Goal: Task Accomplishment & Management: Manage account settings

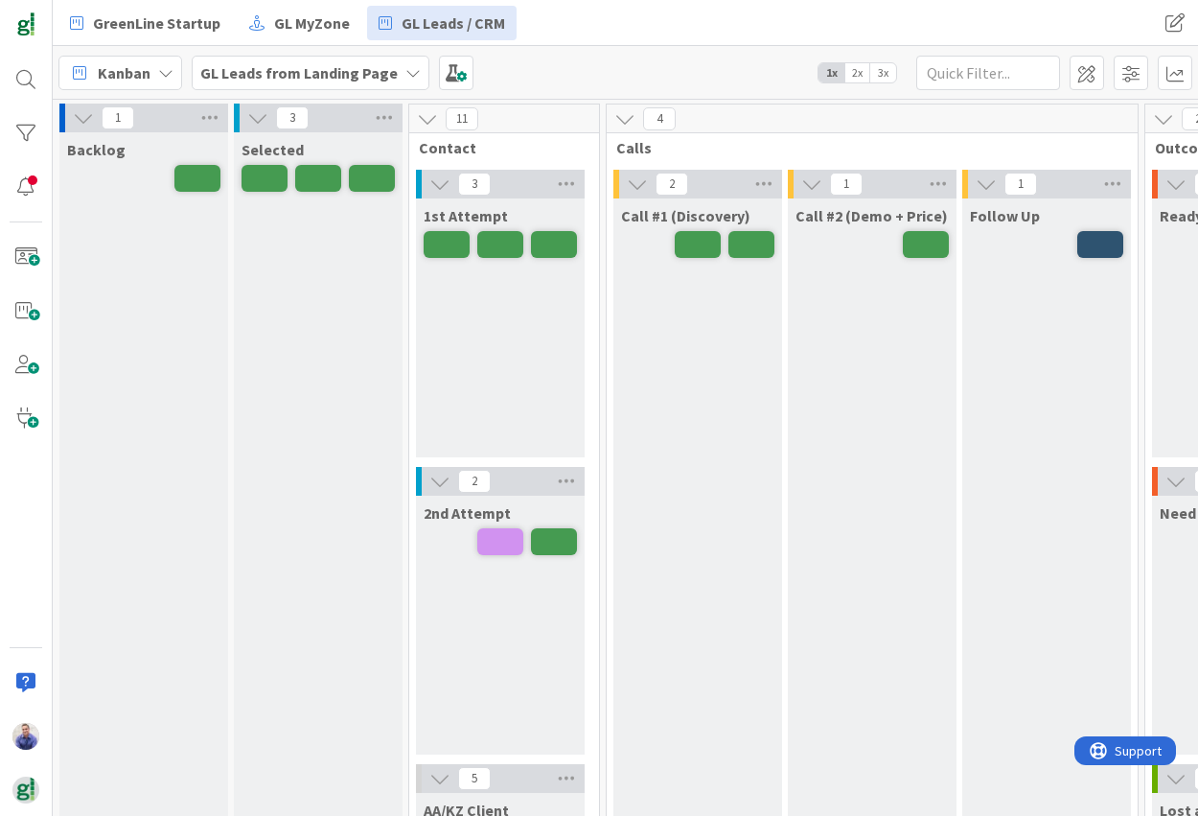
click at [891, 75] on span "3x" at bounding box center [884, 72] width 26 height 19
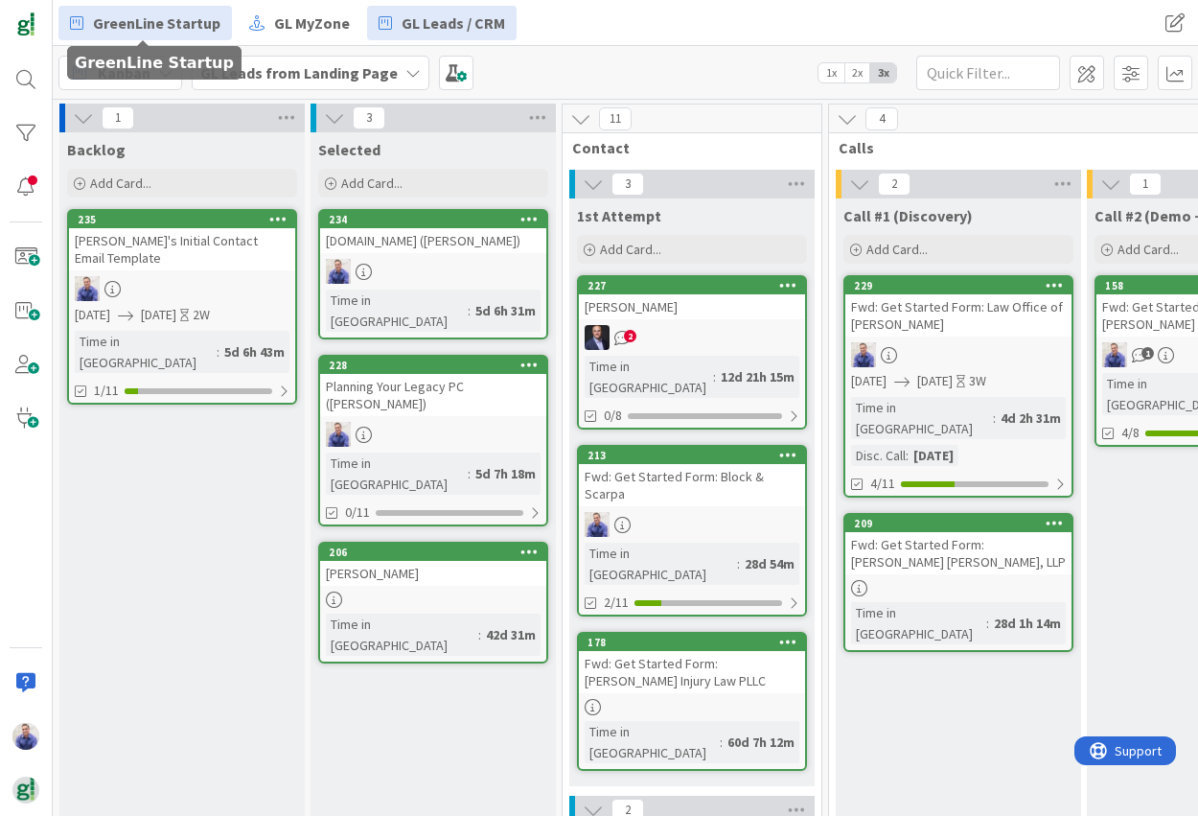
click at [198, 27] on span "GreenLine Startup" at bounding box center [157, 23] width 128 height 23
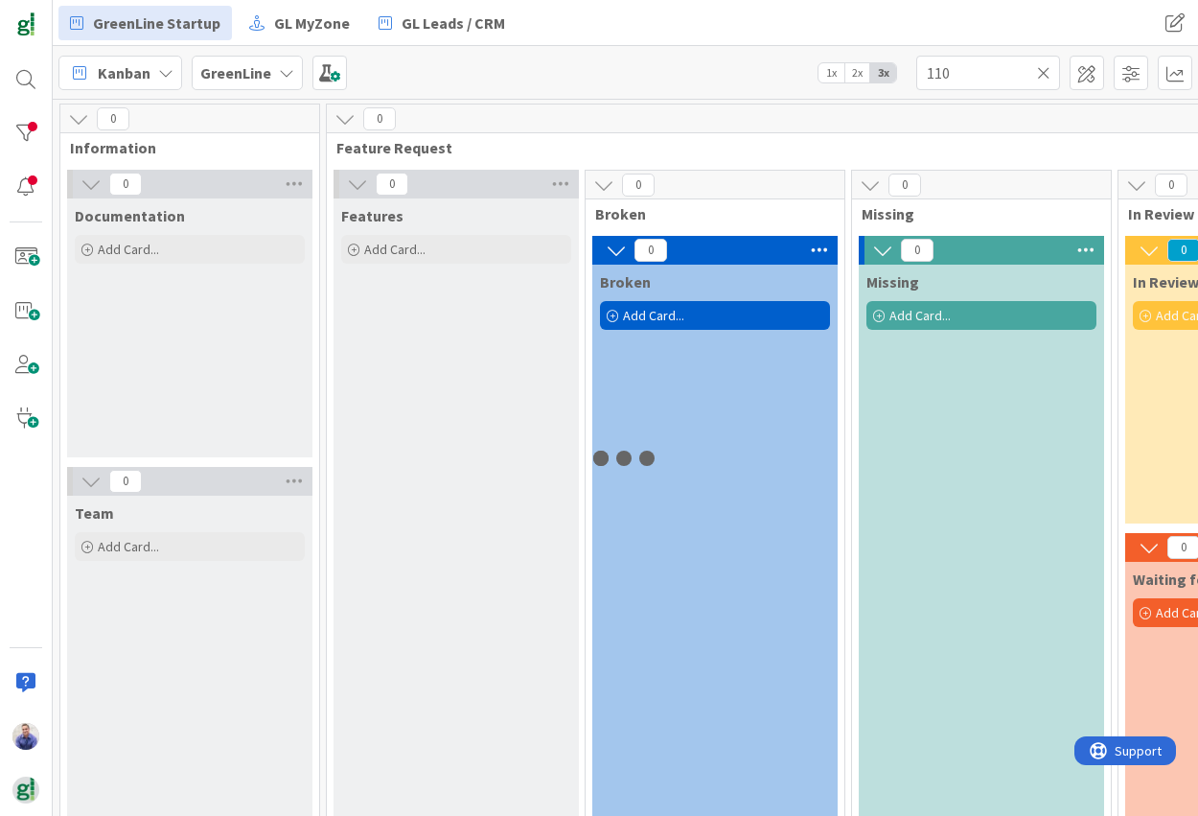
type input "110"
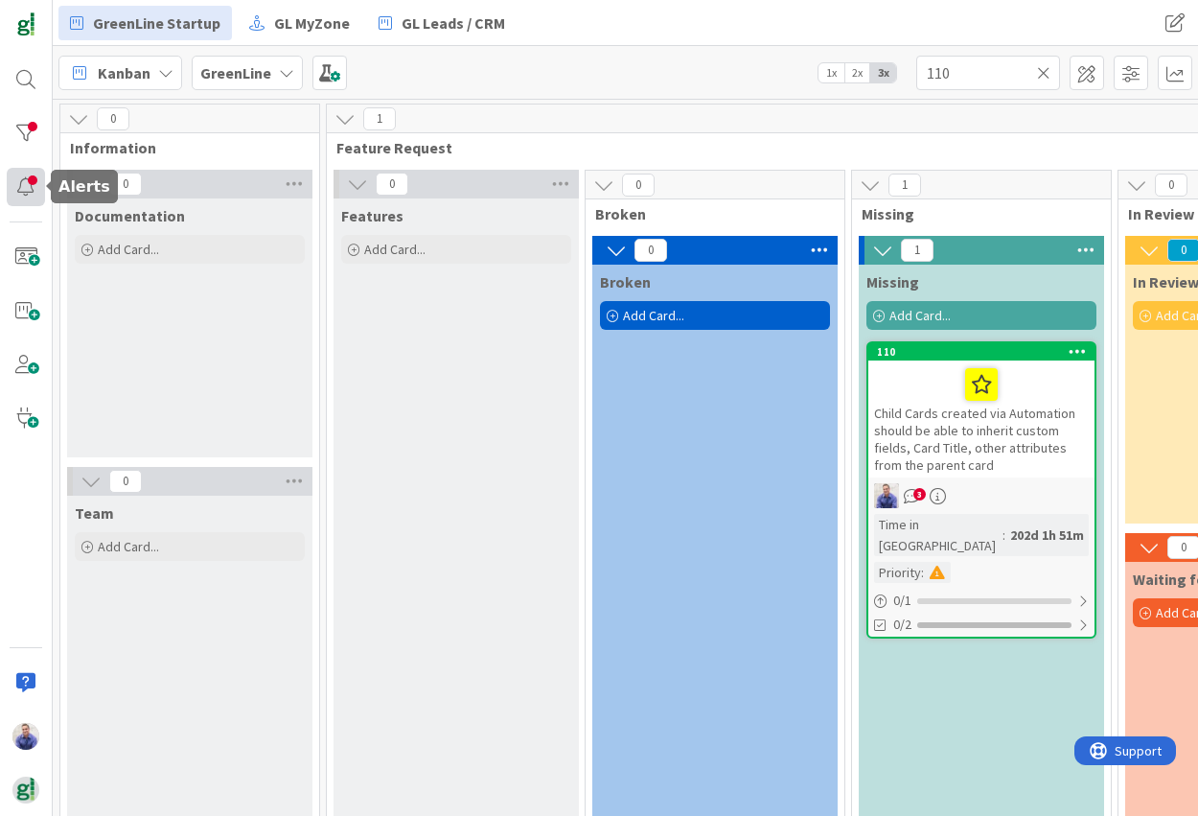
click at [32, 190] on div at bounding box center [26, 187] width 38 height 38
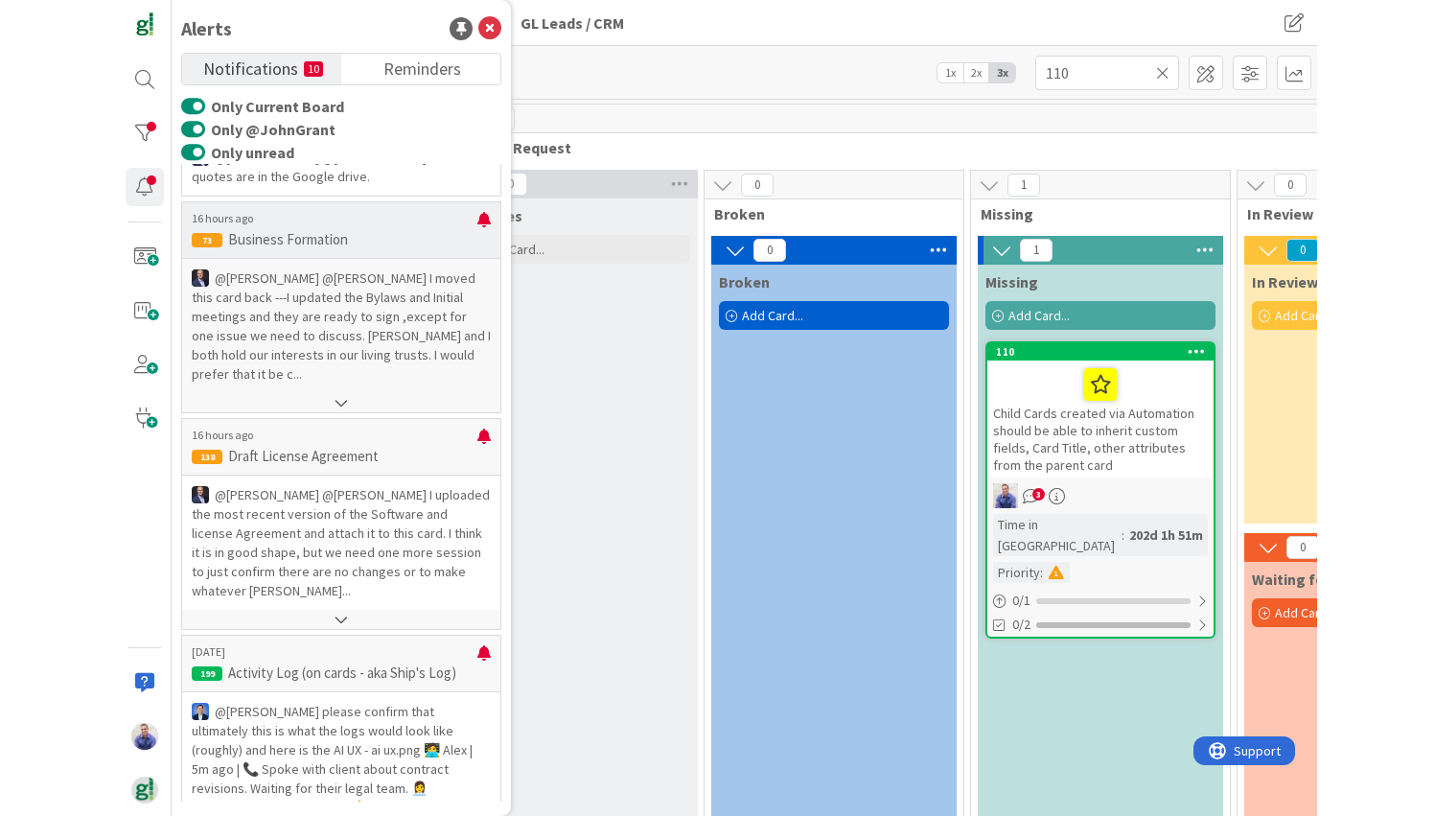
scroll to position [584, 0]
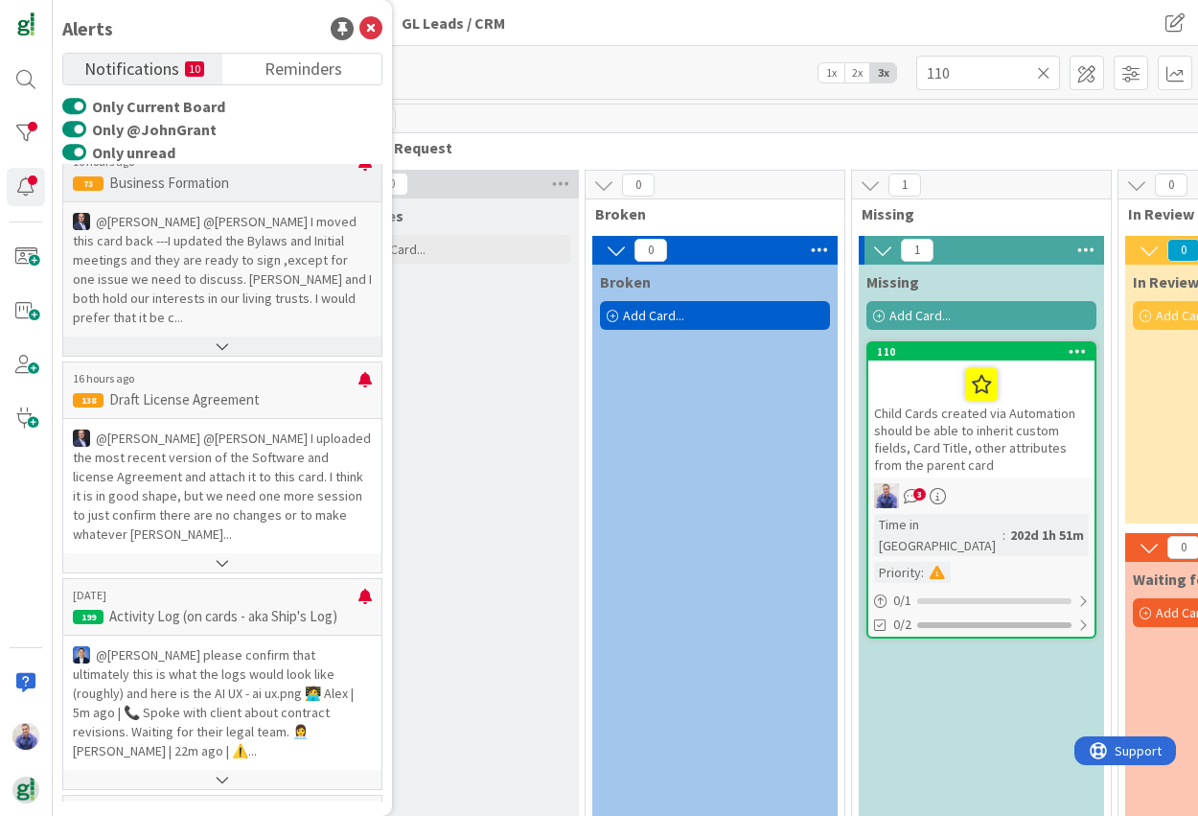
click at [219, 356] on button at bounding box center [222, 346] width 318 height 19
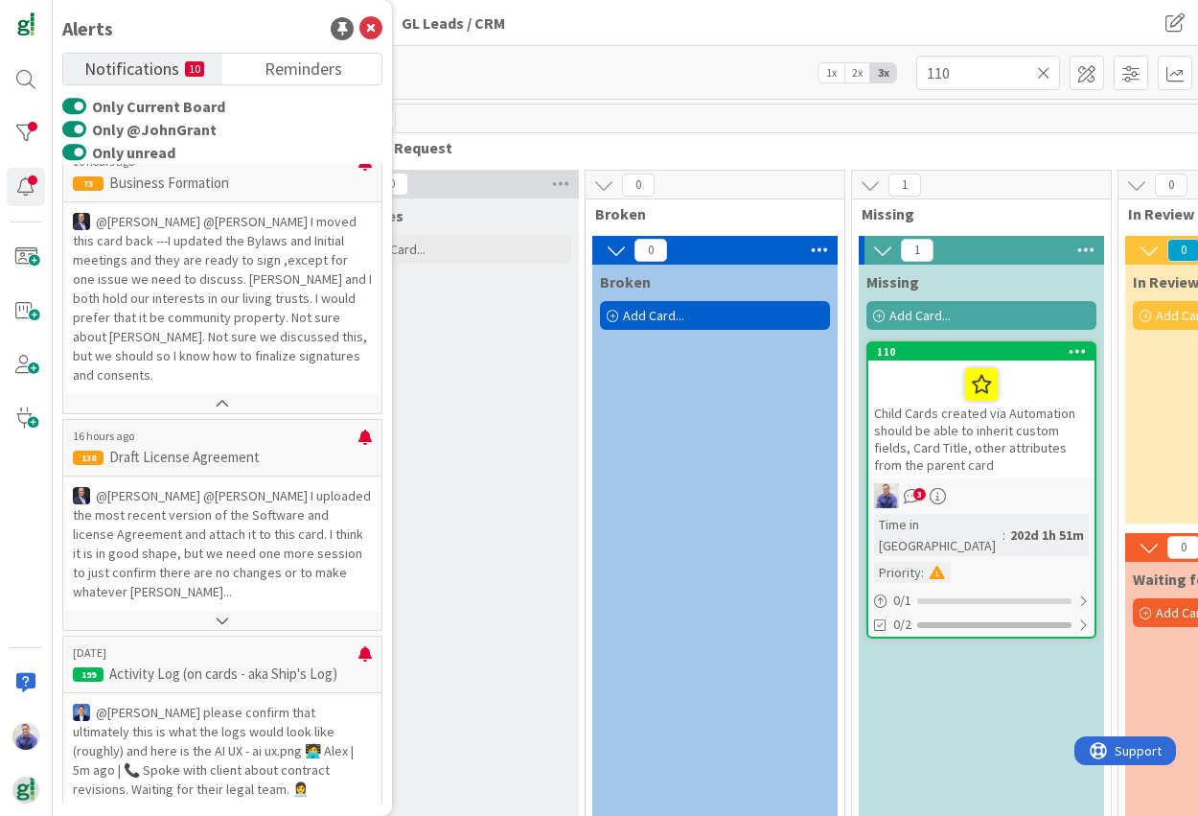
click at [665, 26] on div "GreenLine Startup GL MyZone GL Leads / CRM" at bounding box center [443, 23] width 770 height 35
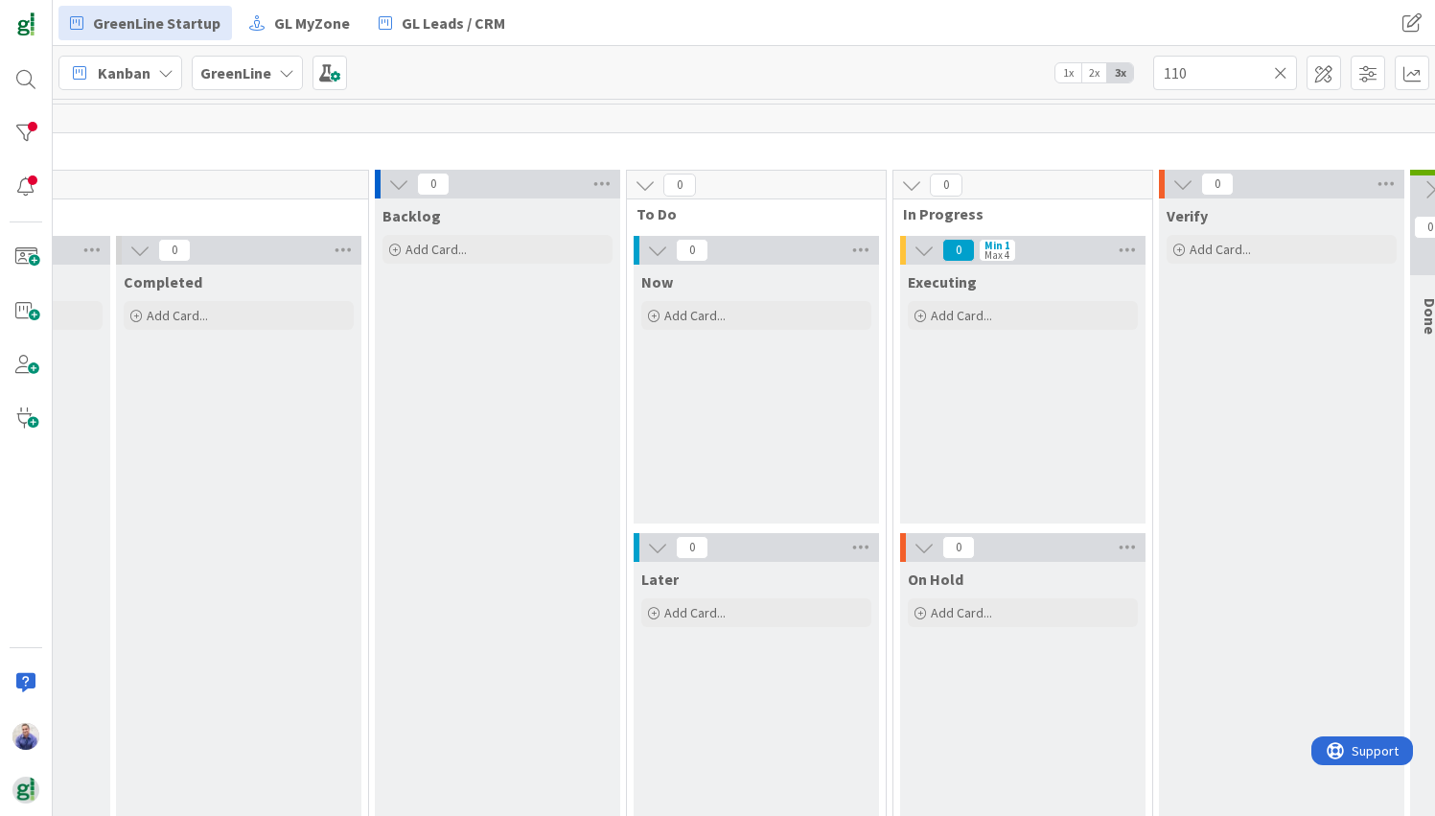
scroll to position [0, 2975]
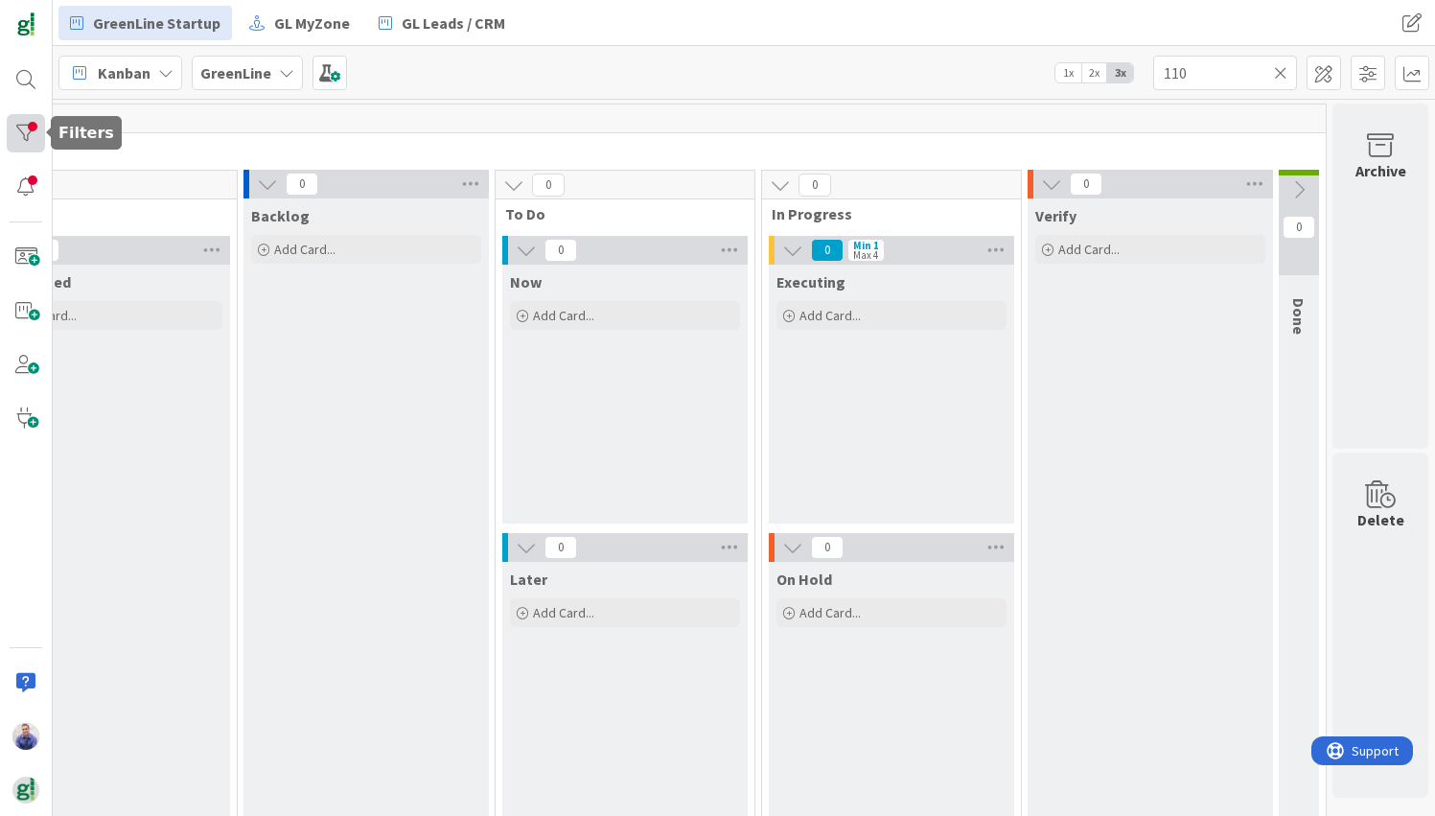
click at [9, 129] on div at bounding box center [26, 133] width 38 height 38
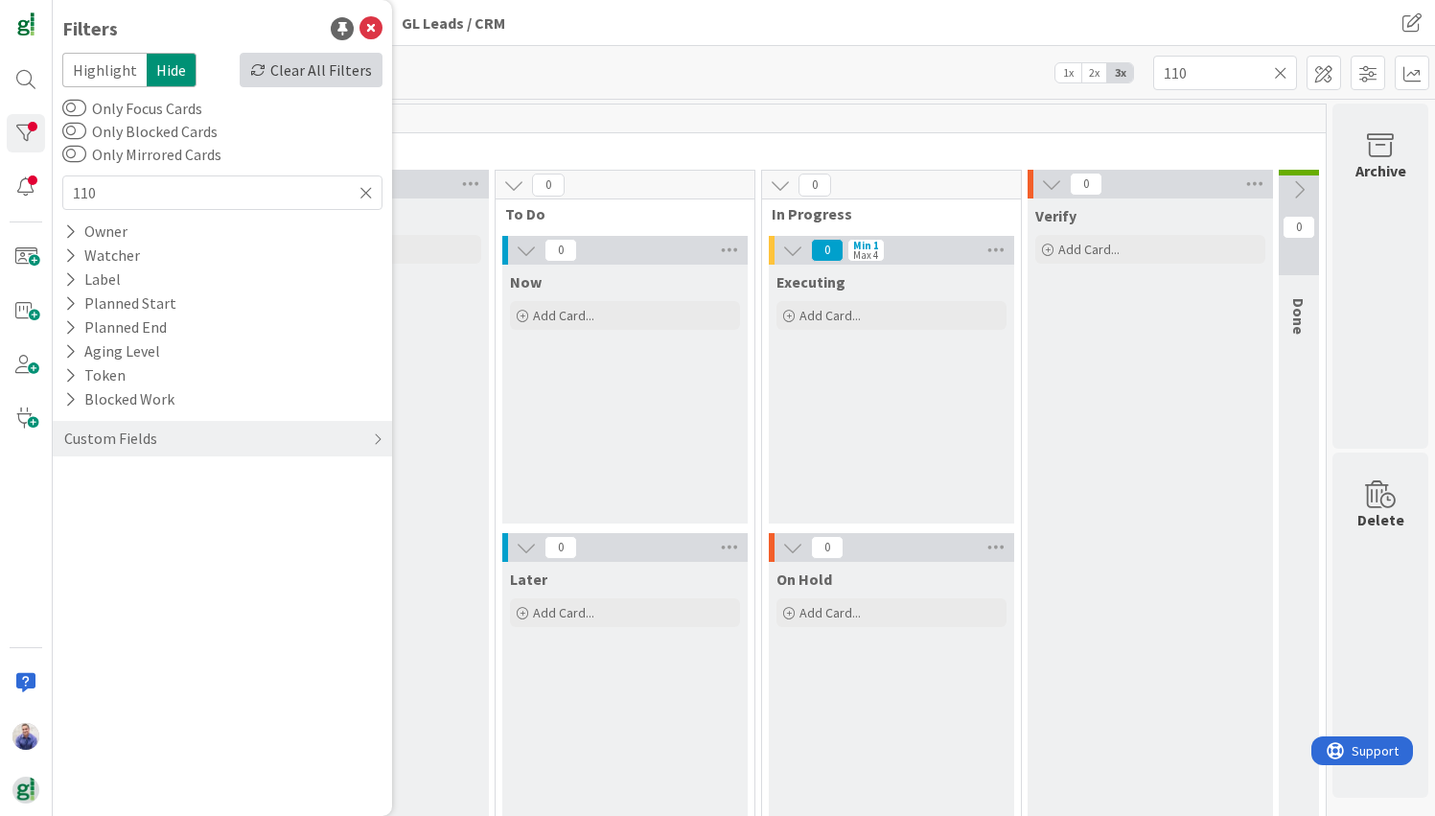
drag, startPoint x: 314, startPoint y: 73, endPoint x: 379, endPoint y: 73, distance: 64.2
click at [314, 73] on div "Clear All Filters" at bounding box center [311, 70] width 143 height 35
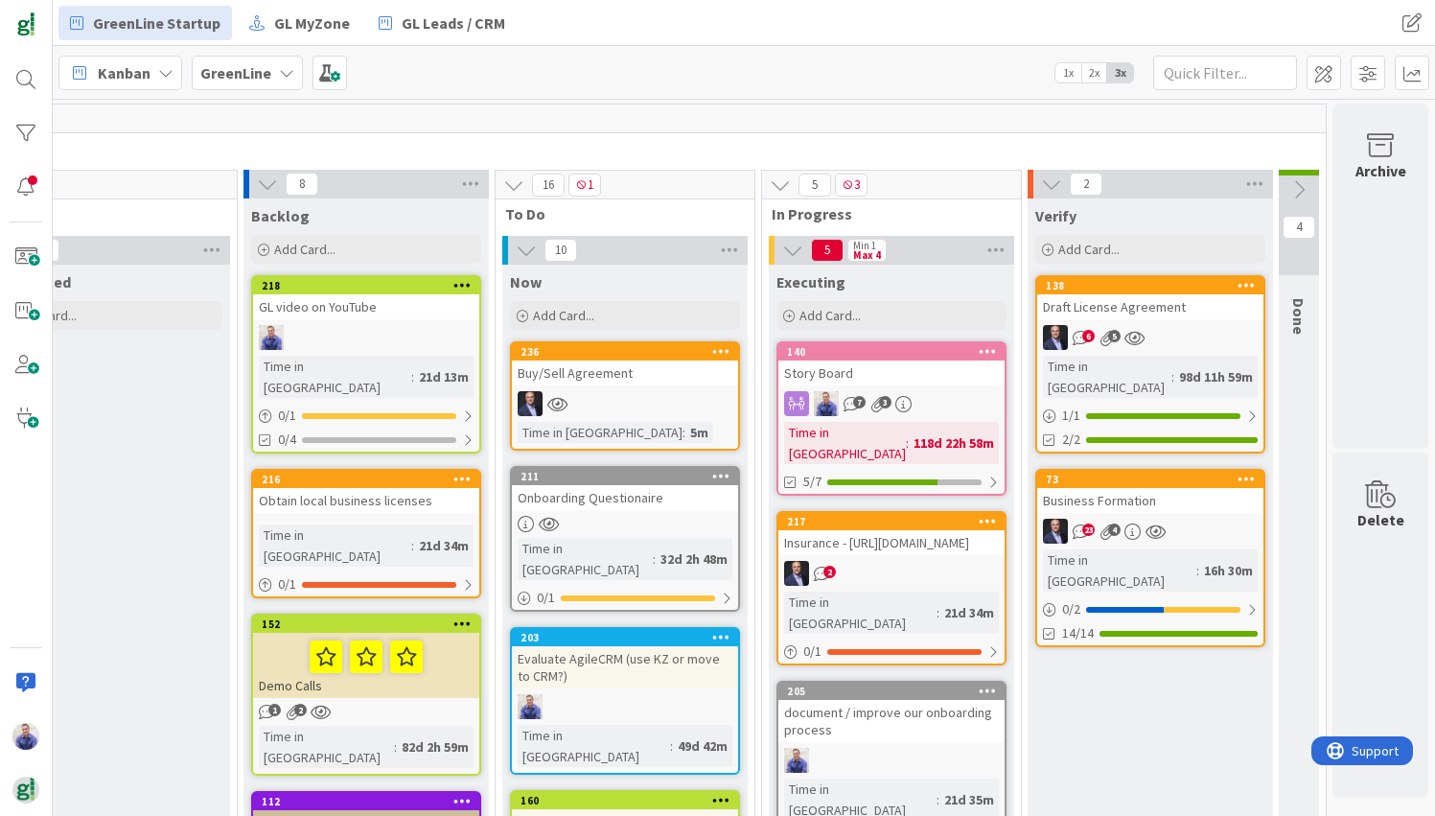
click at [890, 532] on div "Insurance - https://www.techinsurance.com/small-business-insurance" at bounding box center [891, 542] width 226 height 25
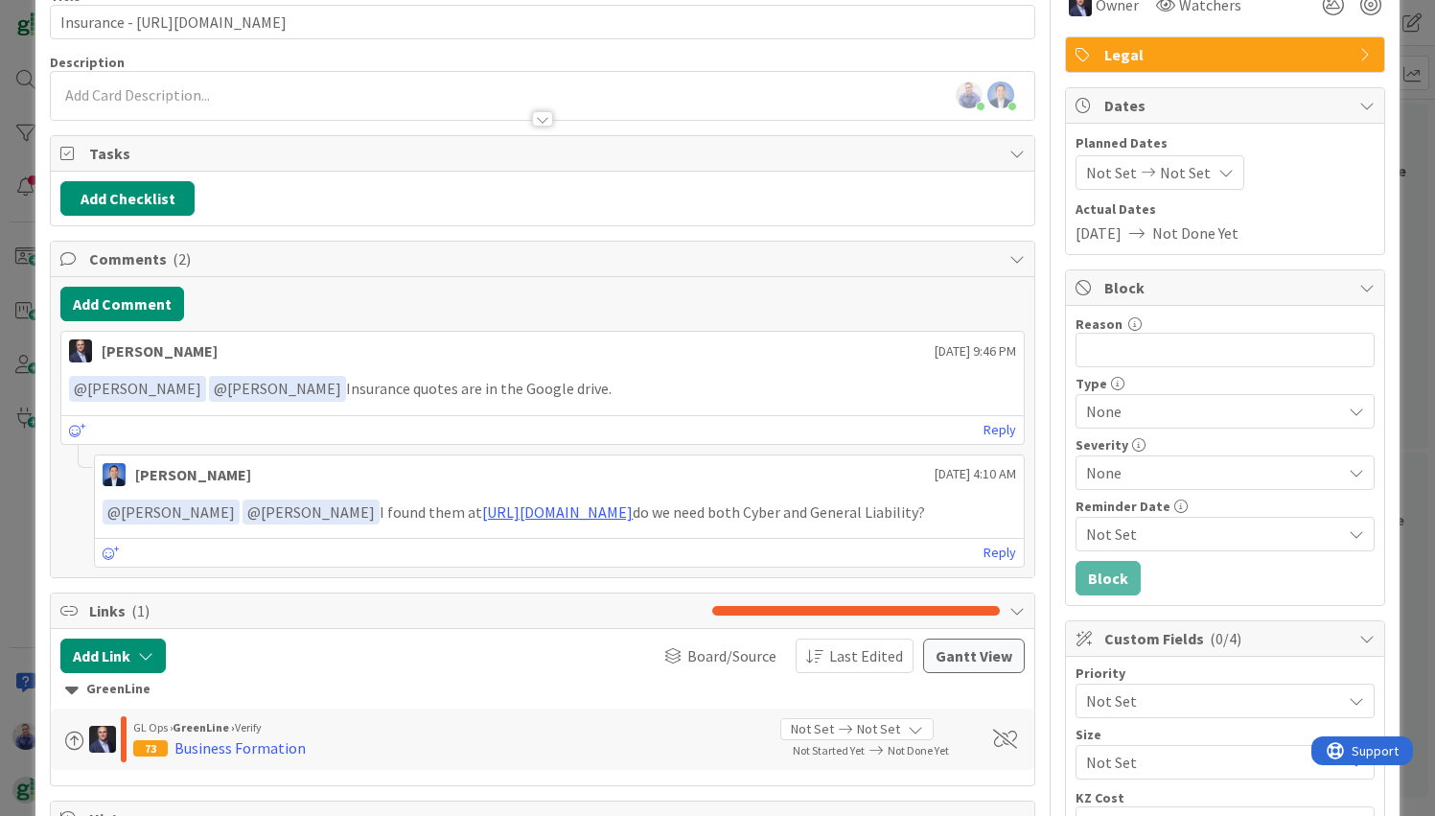
scroll to position [161, 0]
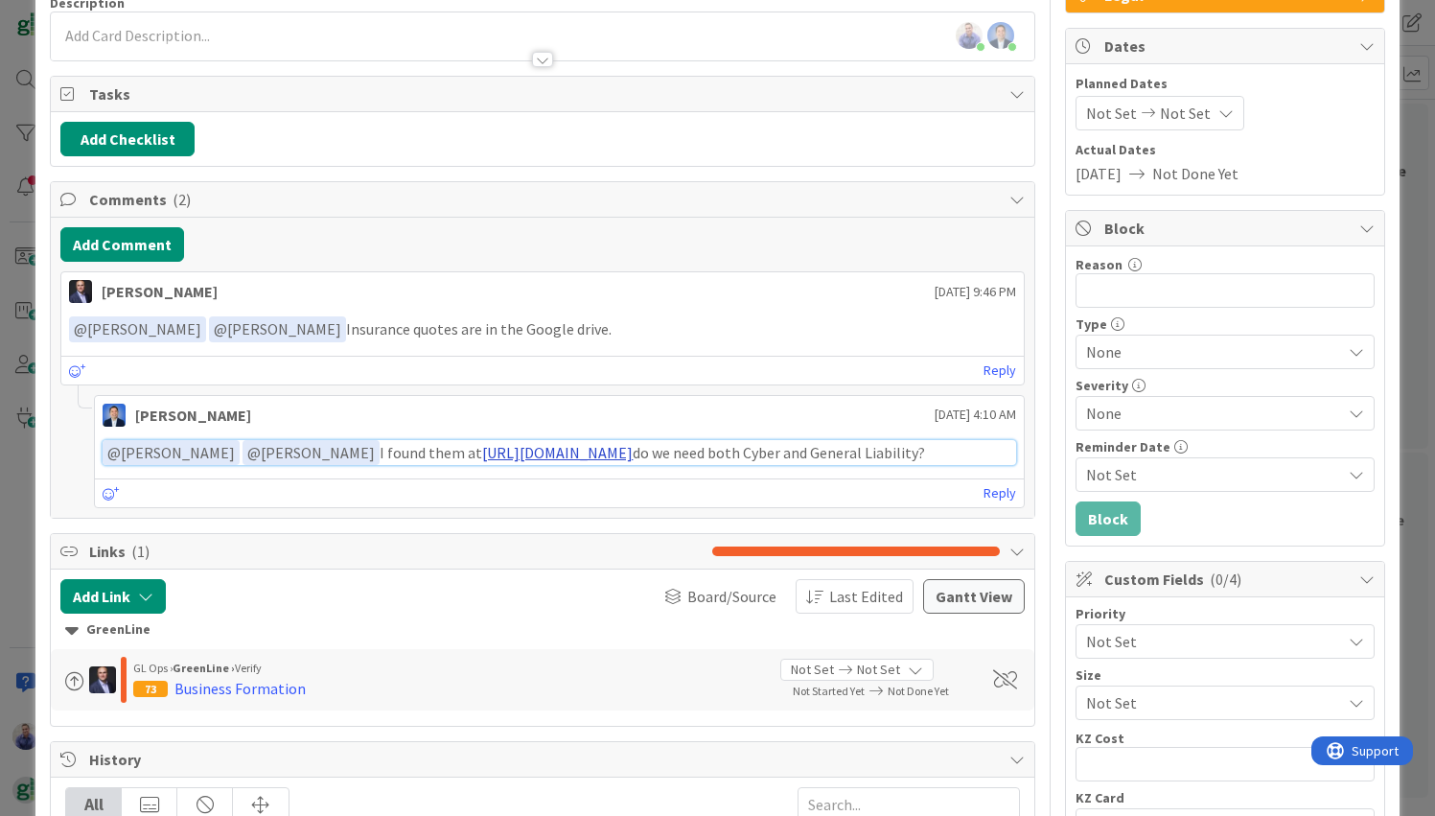
click at [633, 453] on link "https://drive.google.com/drive/folders/1-_rkizk-F7-tseAm9NBFI8z-z-UxKLvW" at bounding box center [557, 452] width 151 height 19
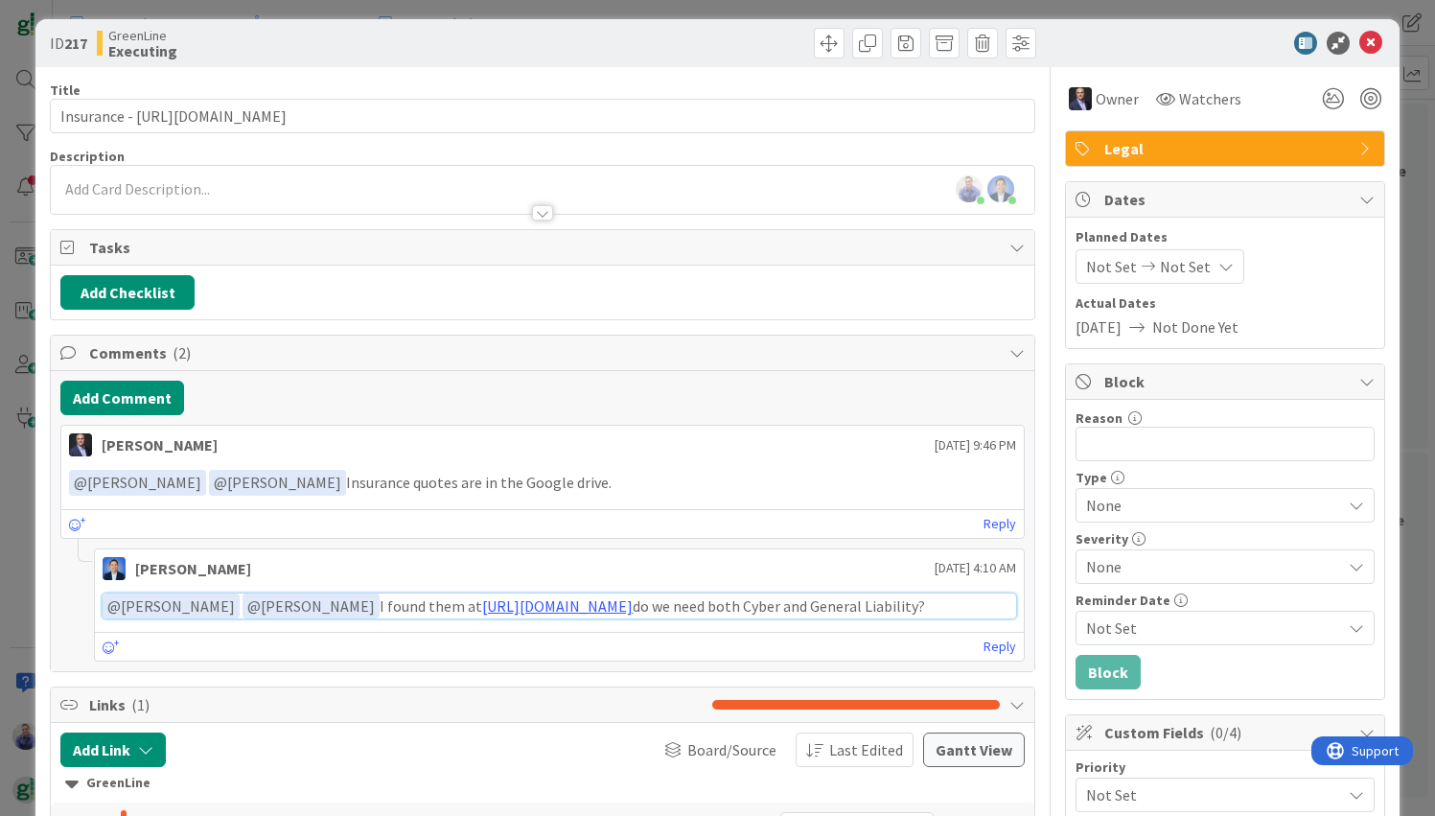
scroll to position [0, 0]
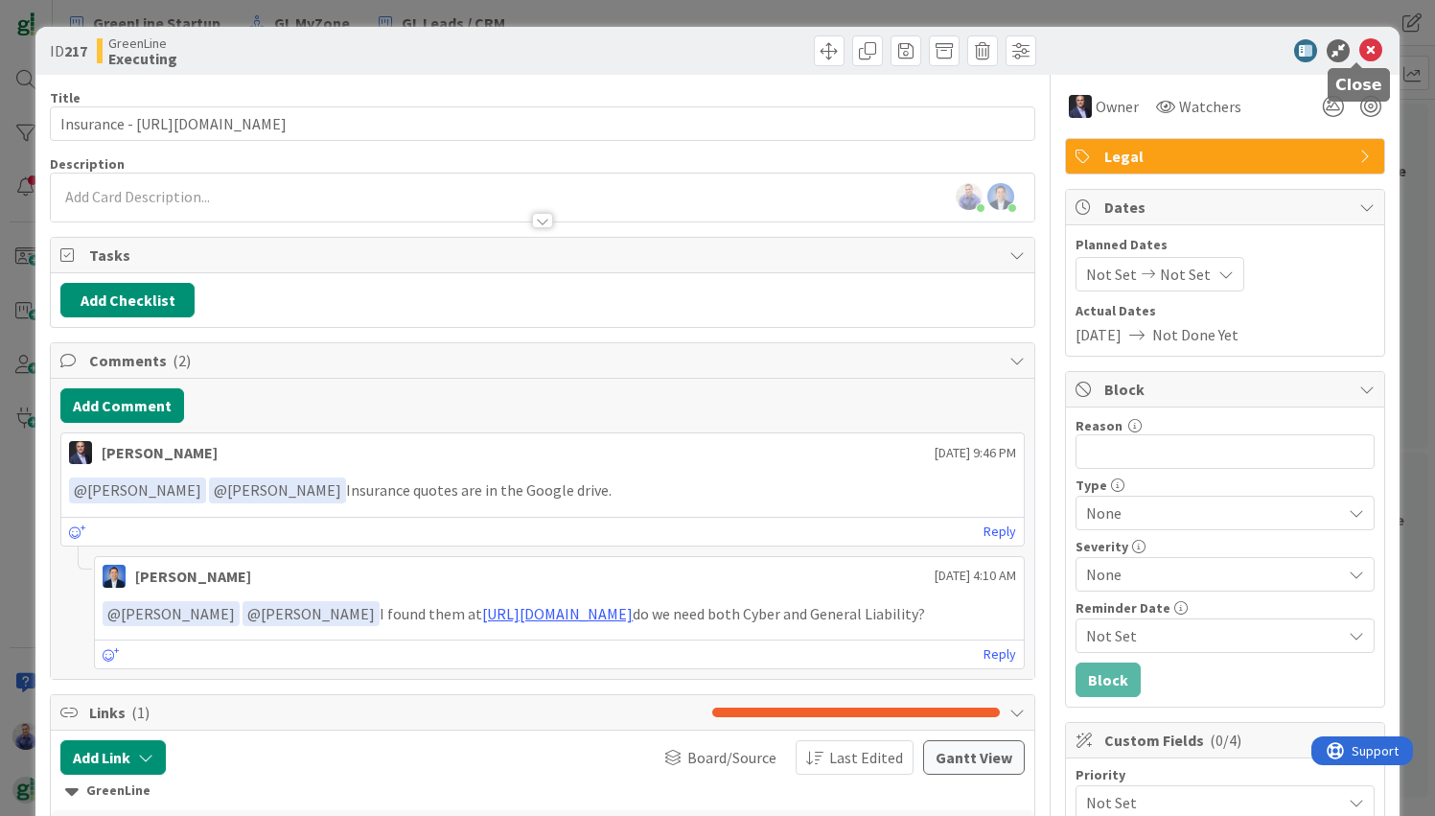
click at [1030, 52] on icon at bounding box center [1370, 50] width 23 height 23
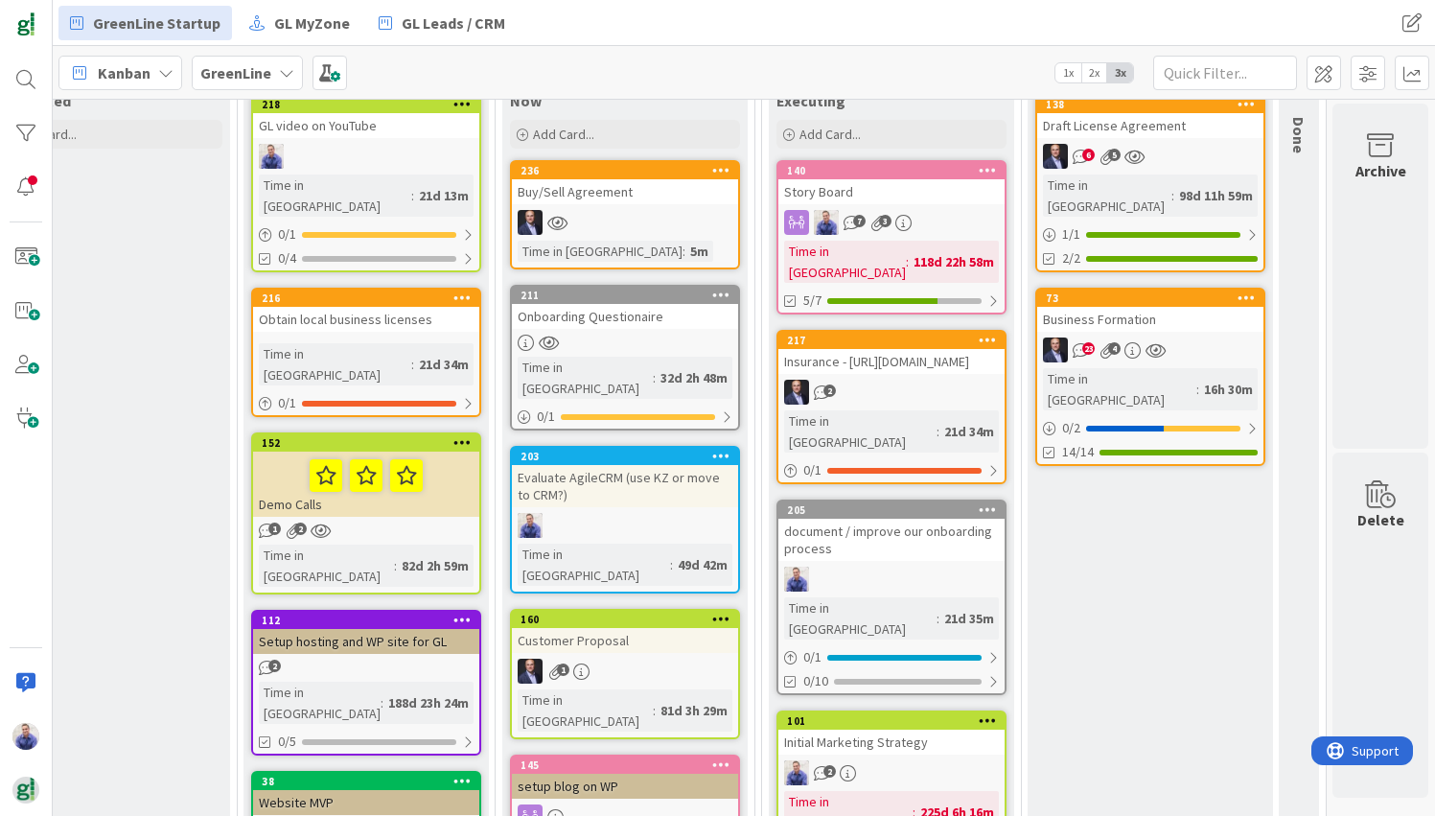
scroll to position [403, 2975]
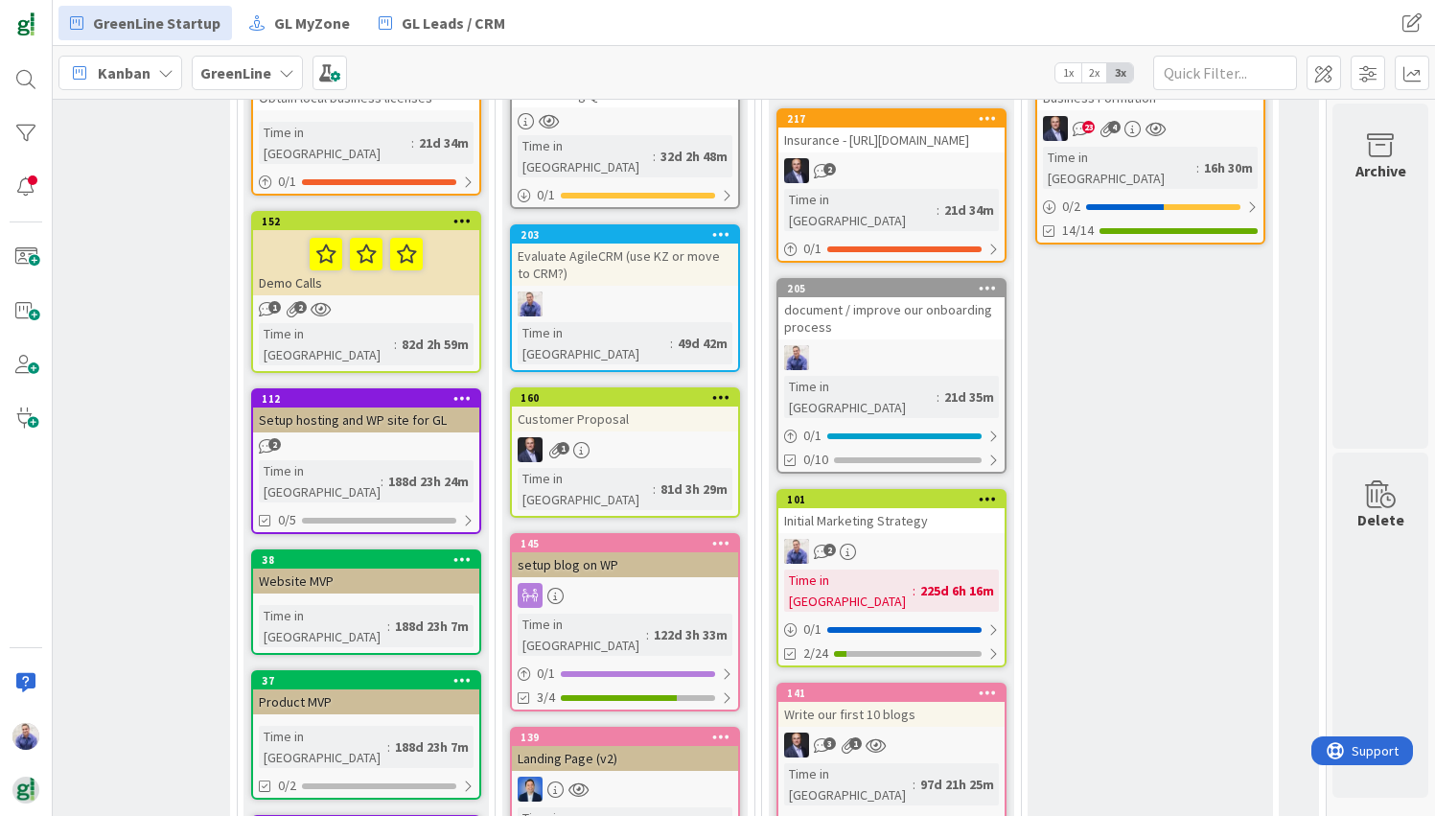
click at [937, 304] on div "document / improve our onboarding process" at bounding box center [891, 318] width 226 height 42
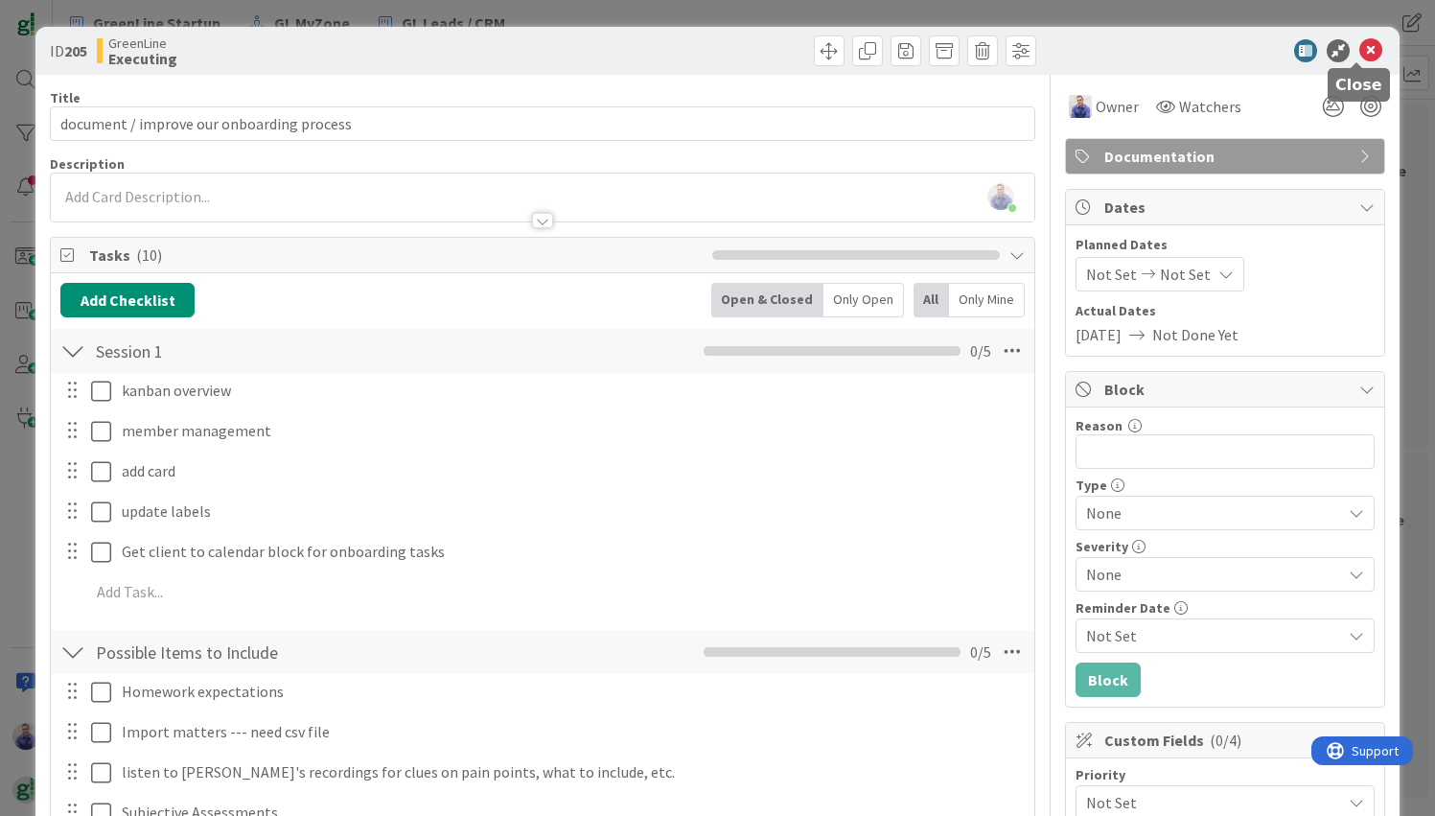
click at [1030, 51] on icon at bounding box center [1370, 50] width 23 height 23
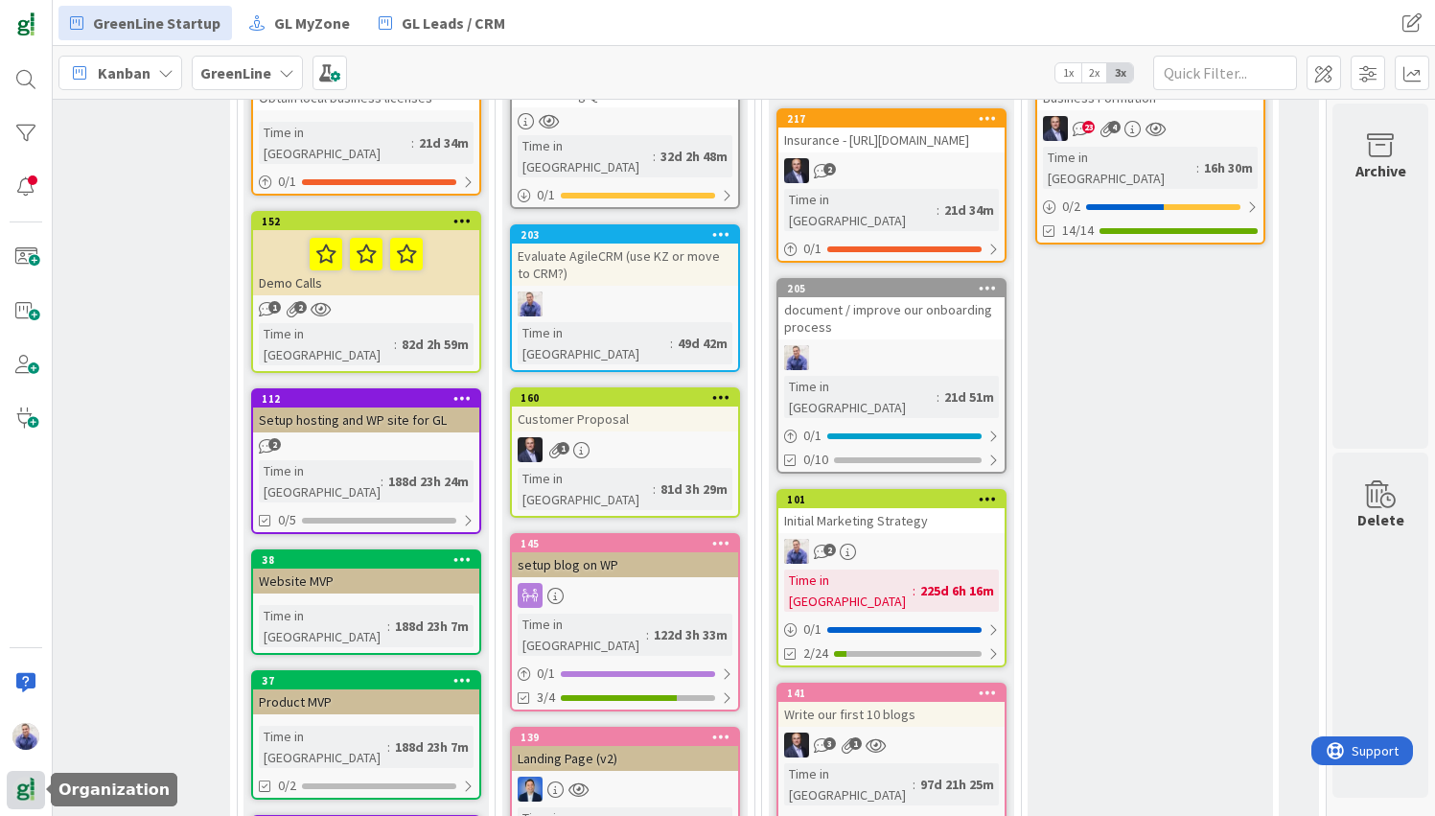
click at [16, 794] on img at bounding box center [25, 790] width 27 height 27
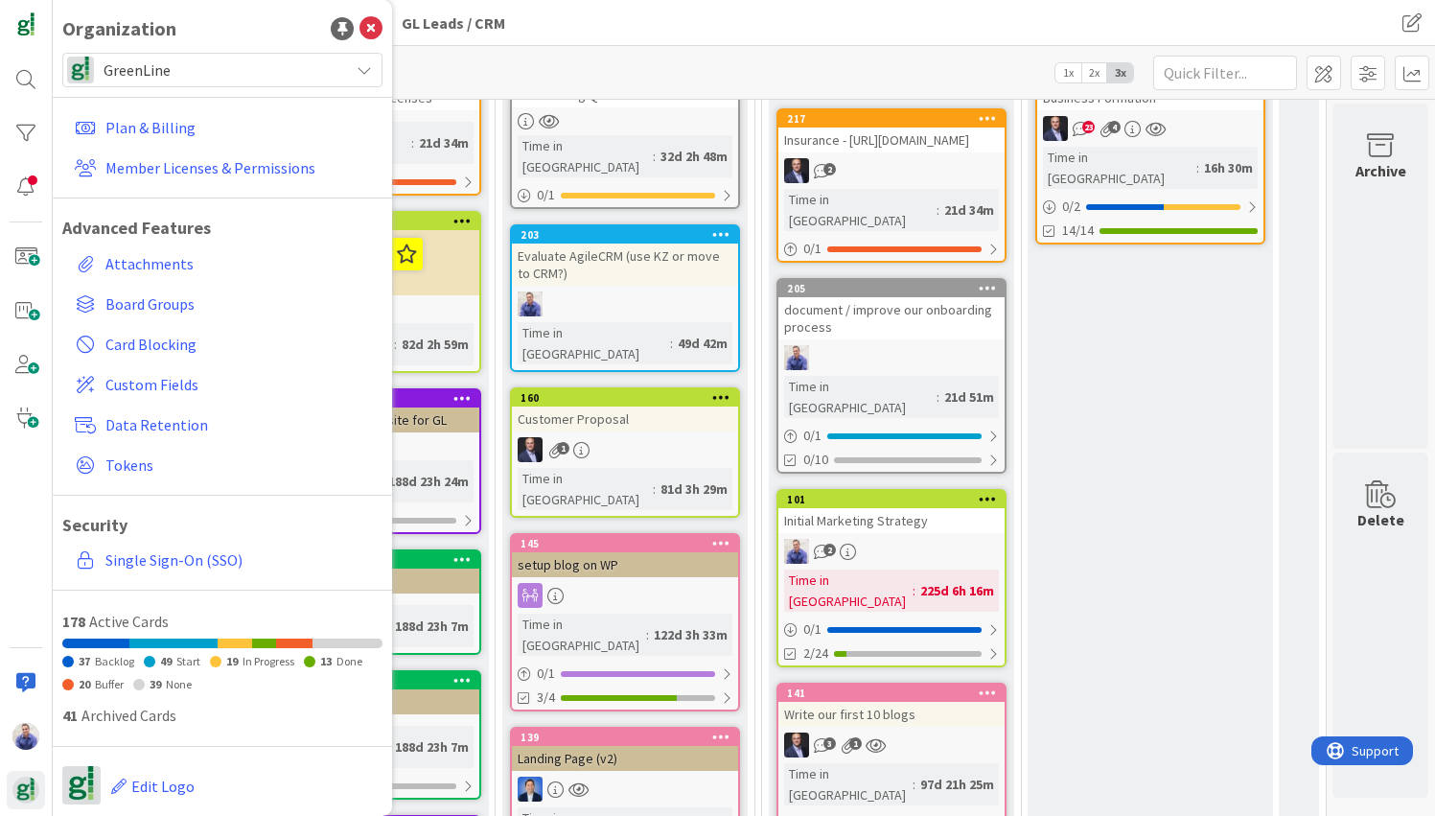
click at [358, 67] on div "GreenLine" at bounding box center [222, 70] width 320 height 35
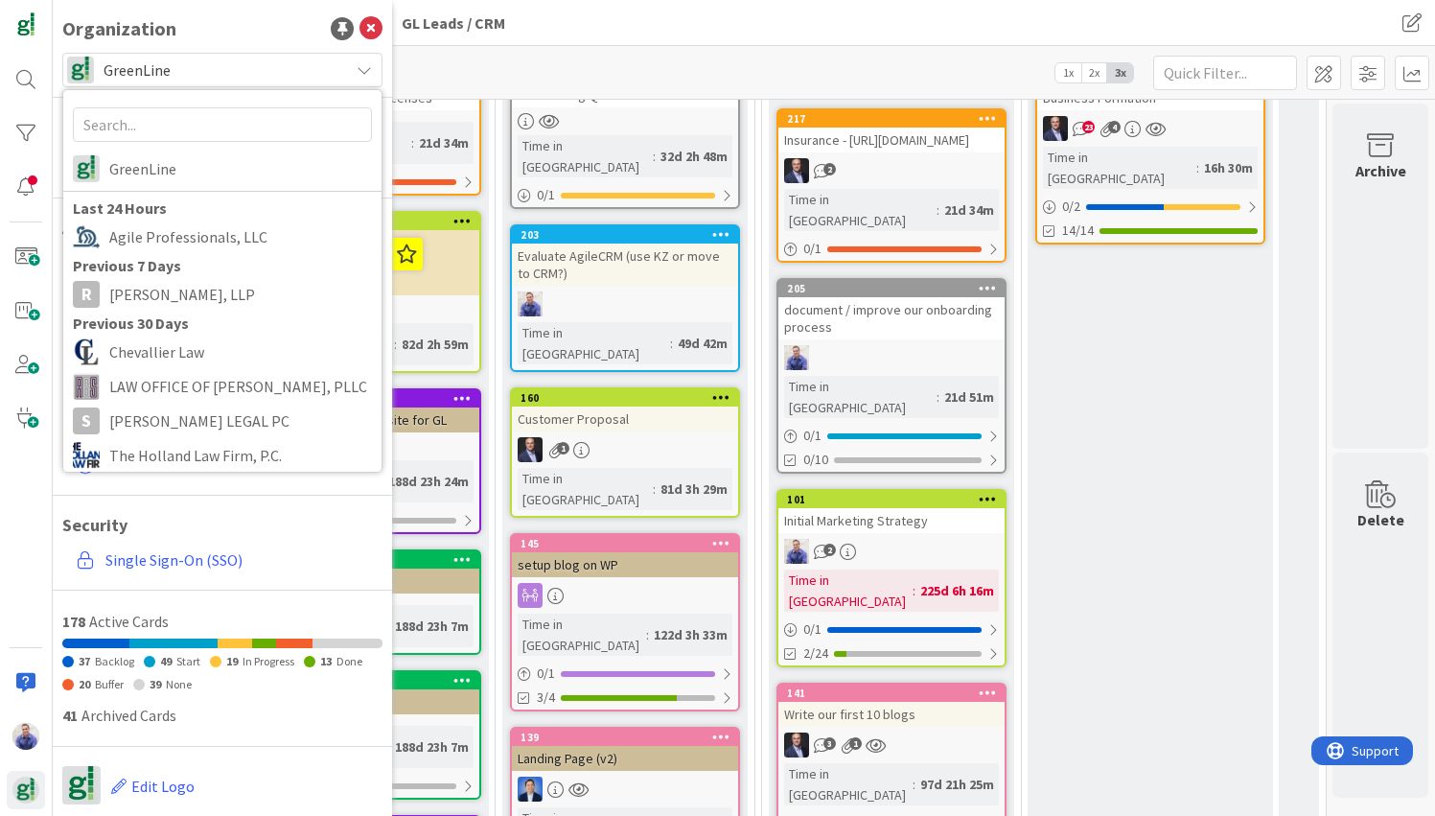
click at [465, 65] on div "Kanban GreenLine 1x 2x 3x" at bounding box center [744, 72] width 1382 height 53
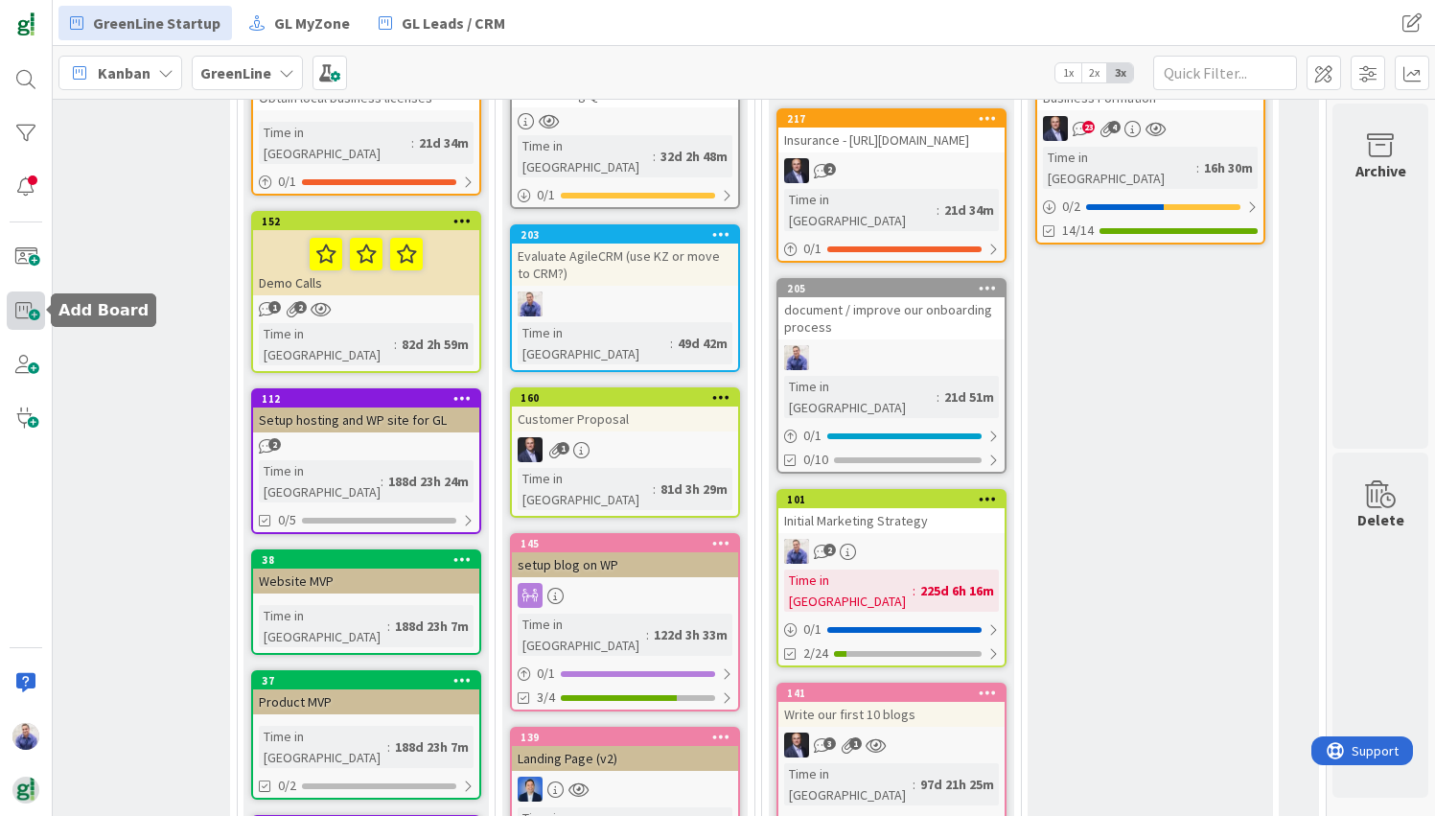
click at [31, 314] on span at bounding box center [26, 310] width 38 height 38
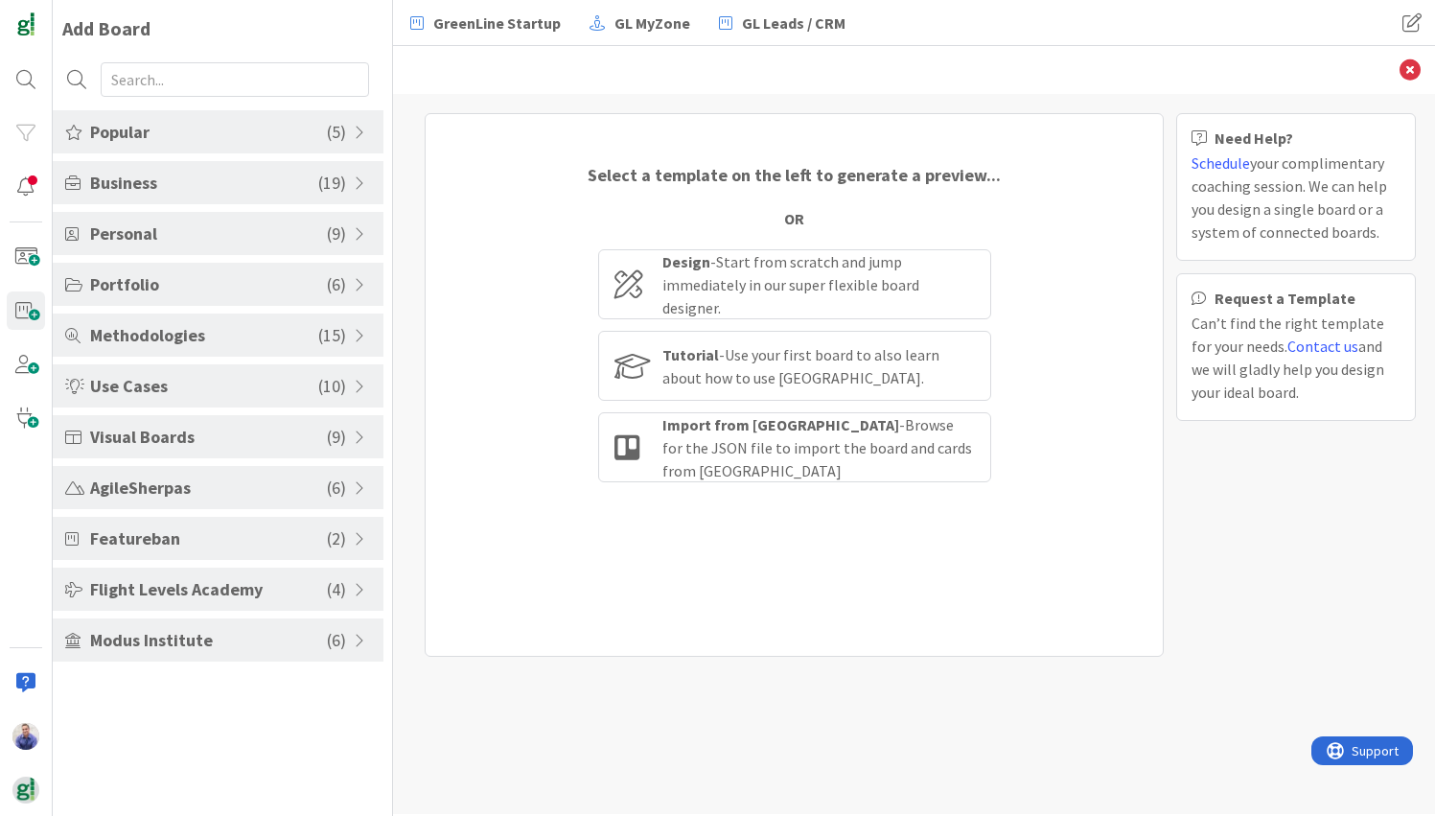
click at [496, 161] on div "Select a template on the left to generate a preview... OR Design - Start from s…" at bounding box center [794, 385] width 739 height 544
click at [1030, 67] on icon at bounding box center [1410, 69] width 21 height 21
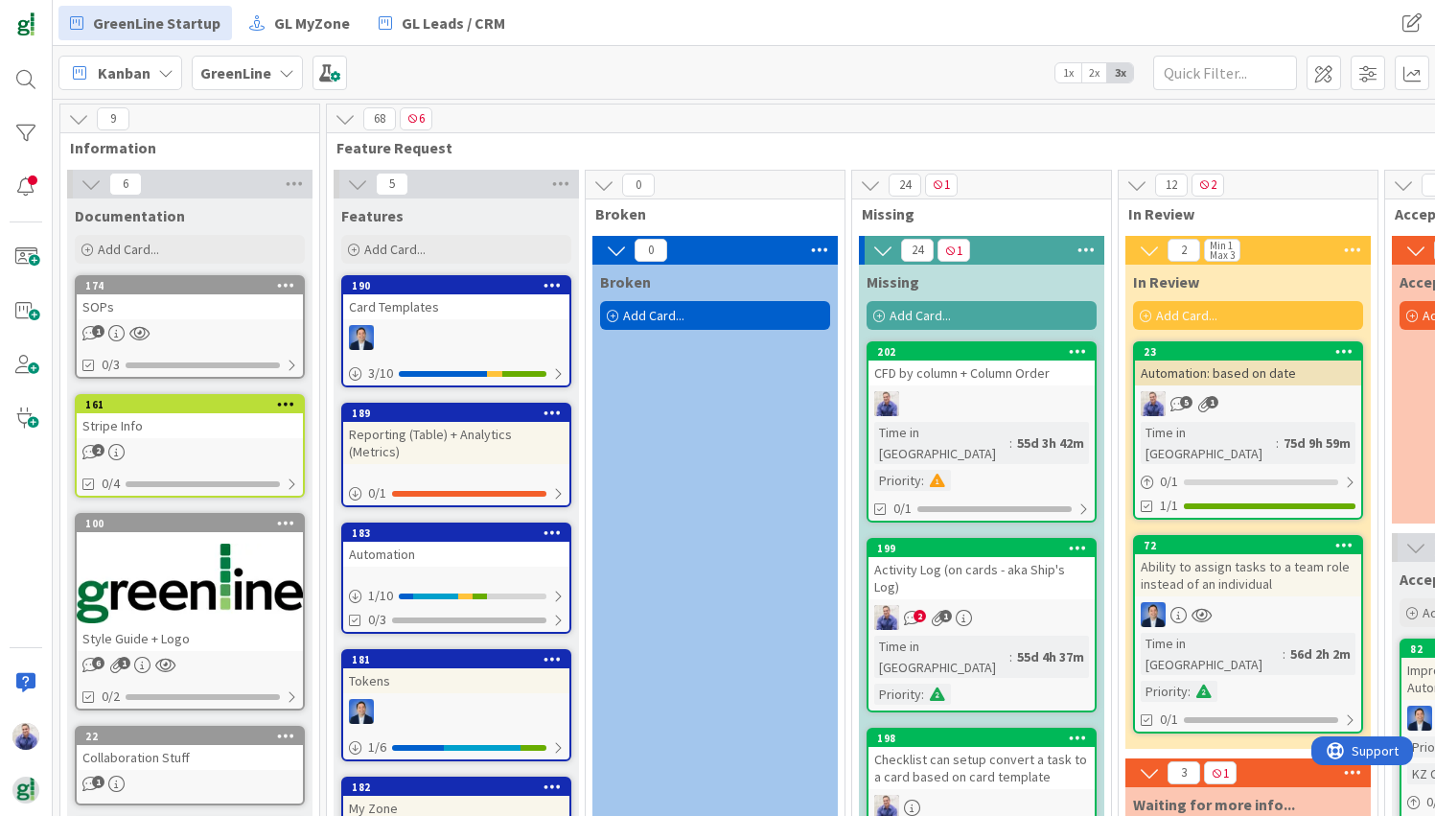
click at [241, 71] on b "GreenLine" at bounding box center [235, 72] width 71 height 19
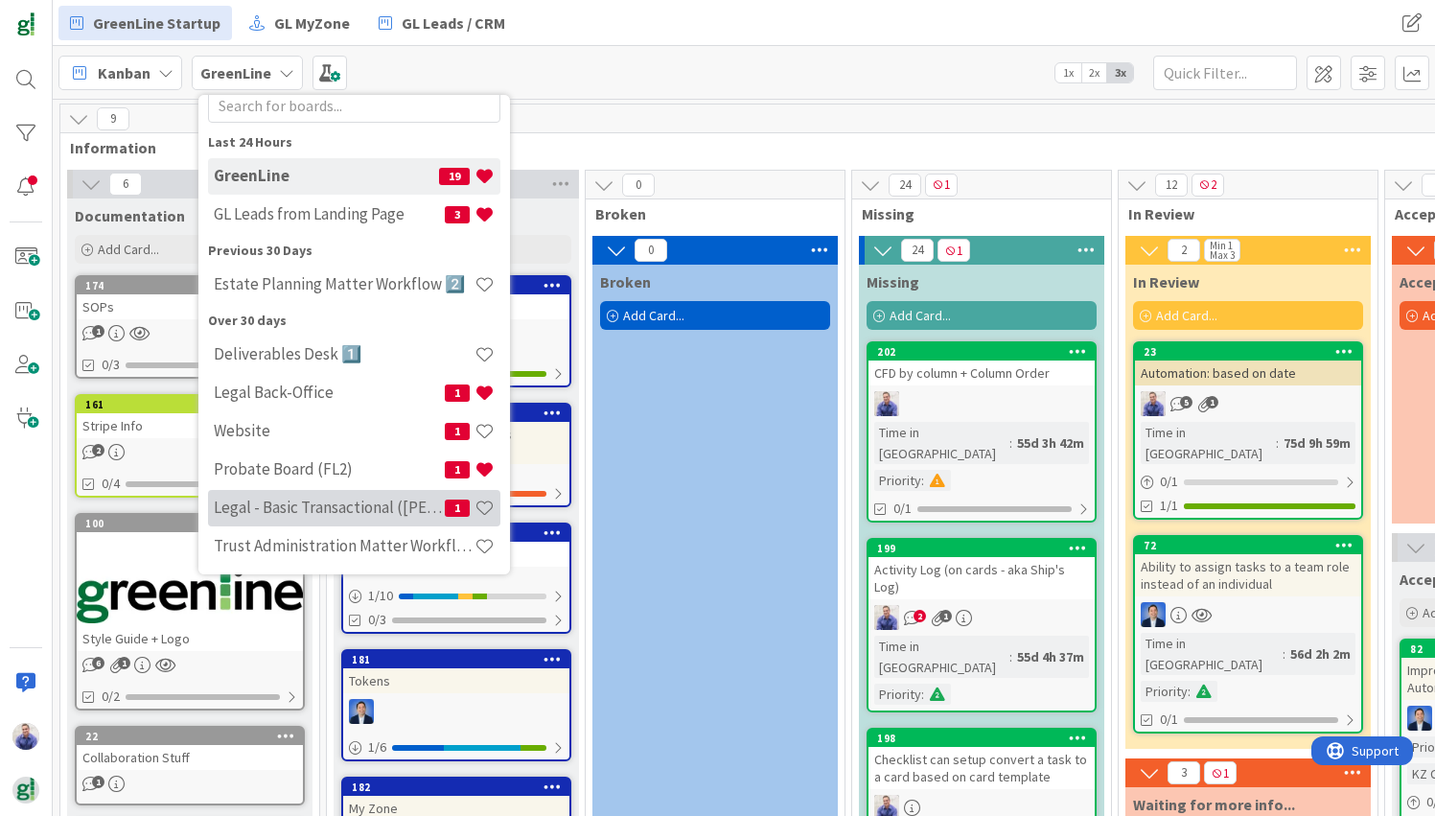
scroll to position [62, 0]
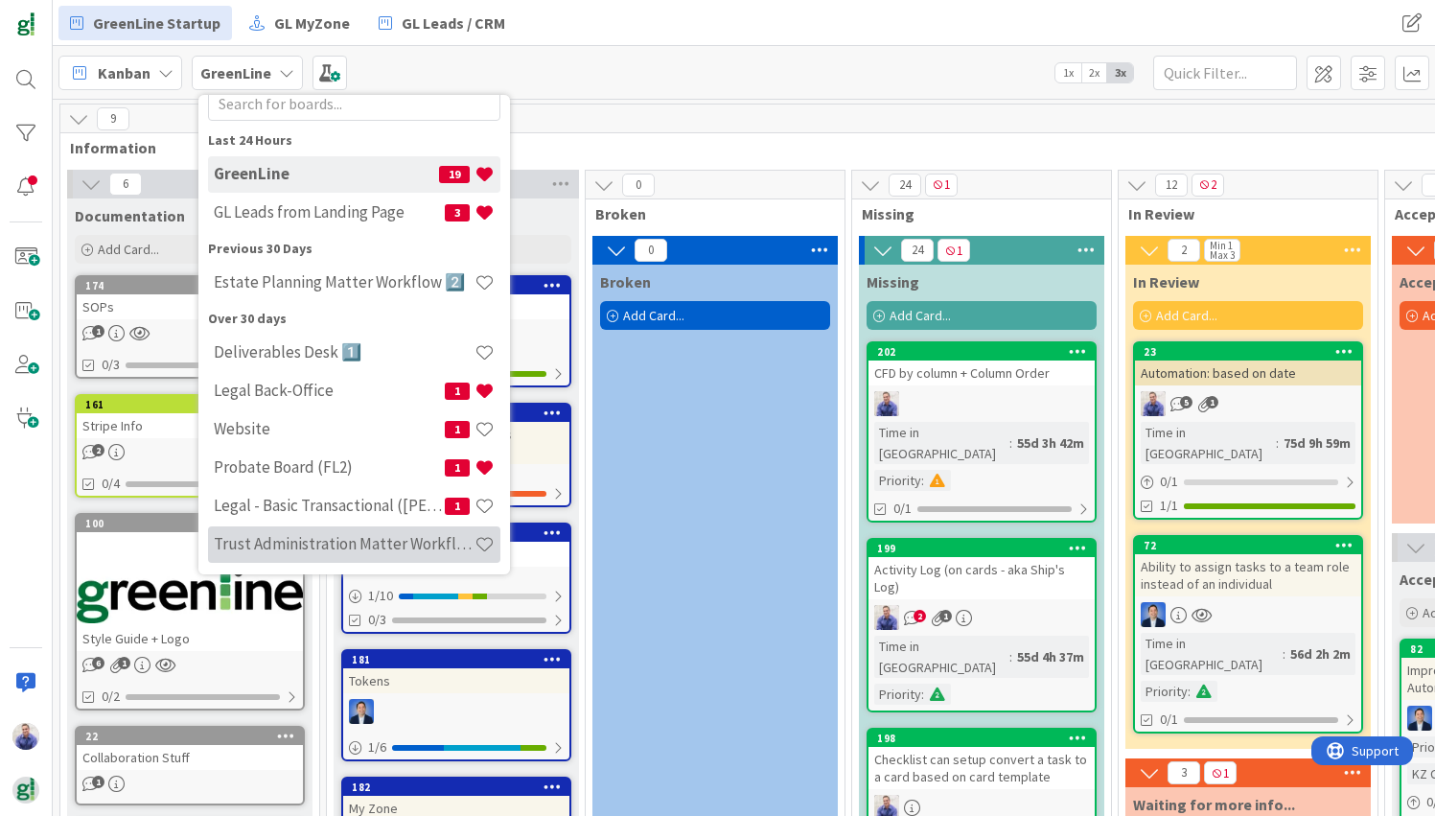
click at [375, 552] on h4 "Trust Administration Matter Workflow 2️⃣" at bounding box center [344, 543] width 261 height 19
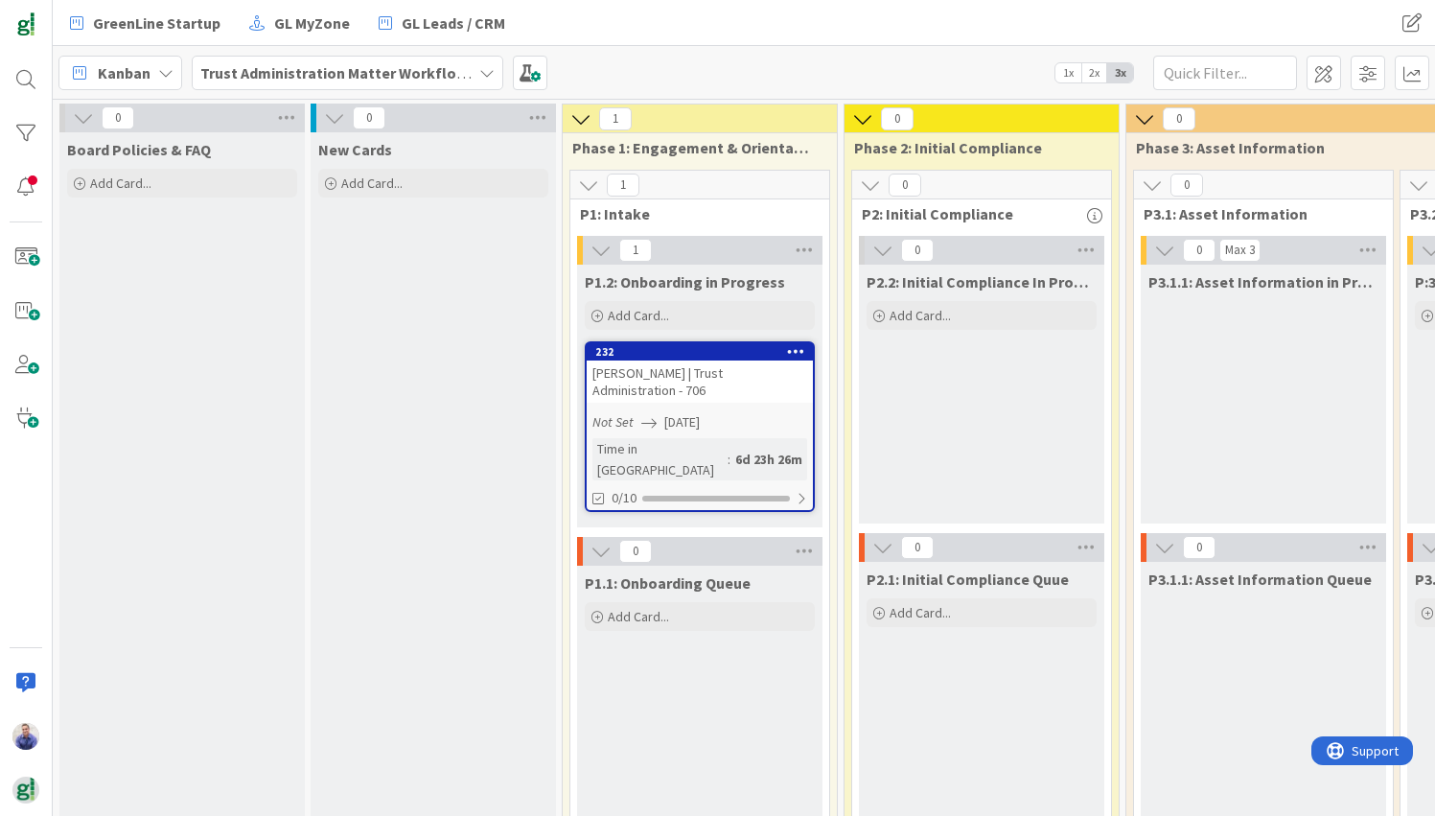
click at [499, 73] on div "Trust Administration Matter Workflow 2️⃣" at bounding box center [348, 73] width 312 height 35
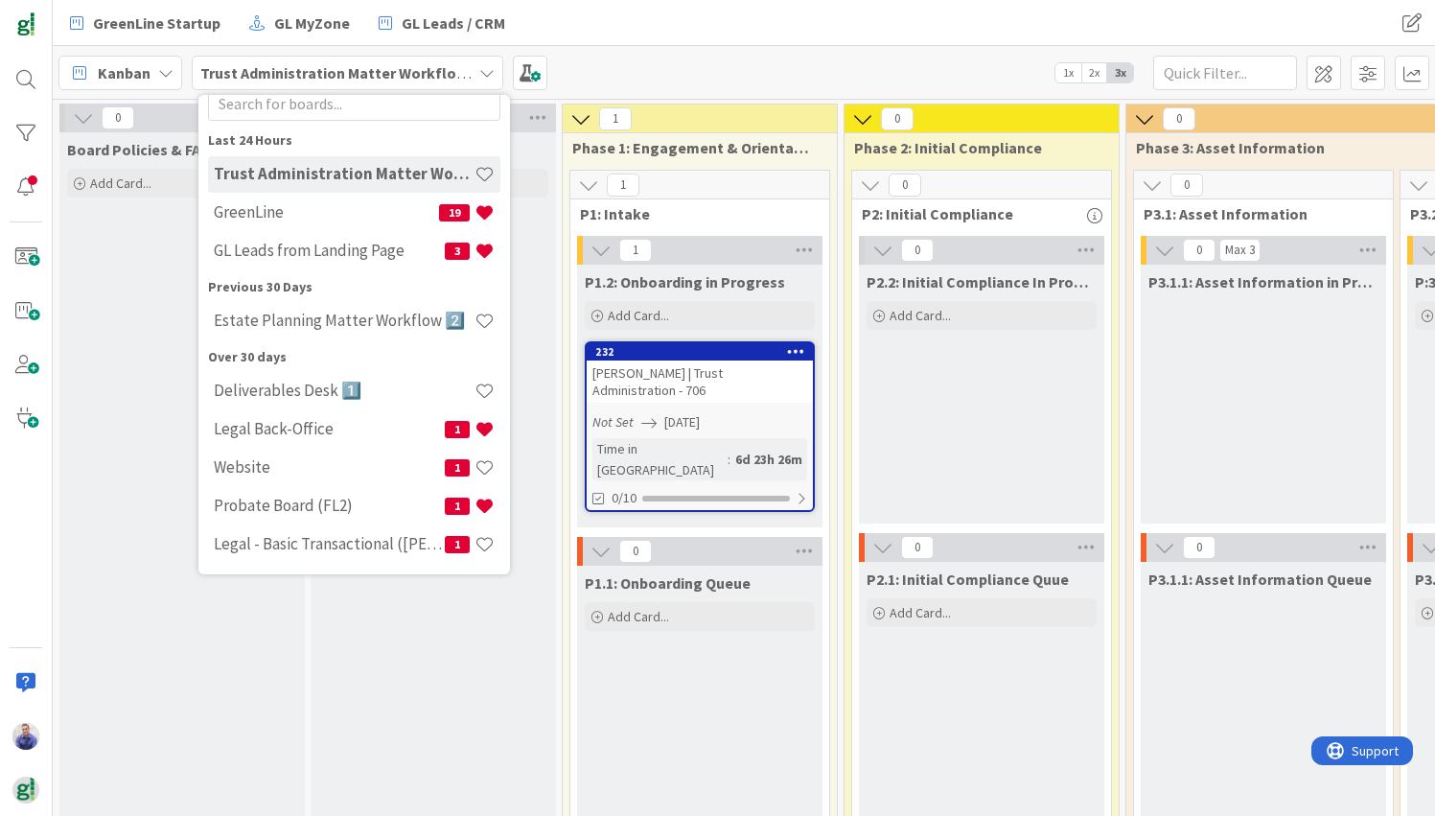
scroll to position [59, 0]
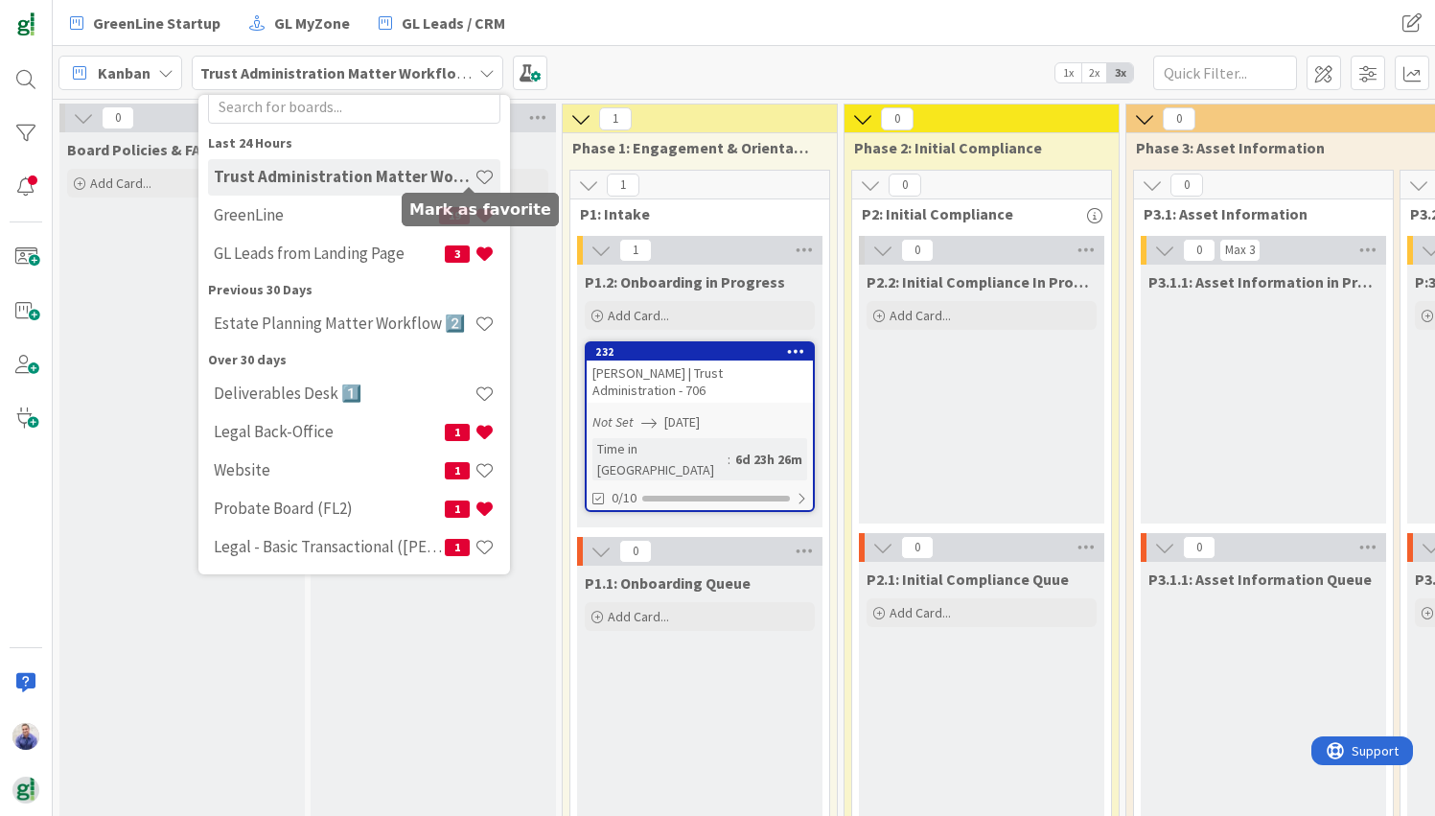
click at [477, 175] on span at bounding box center [485, 177] width 20 height 20
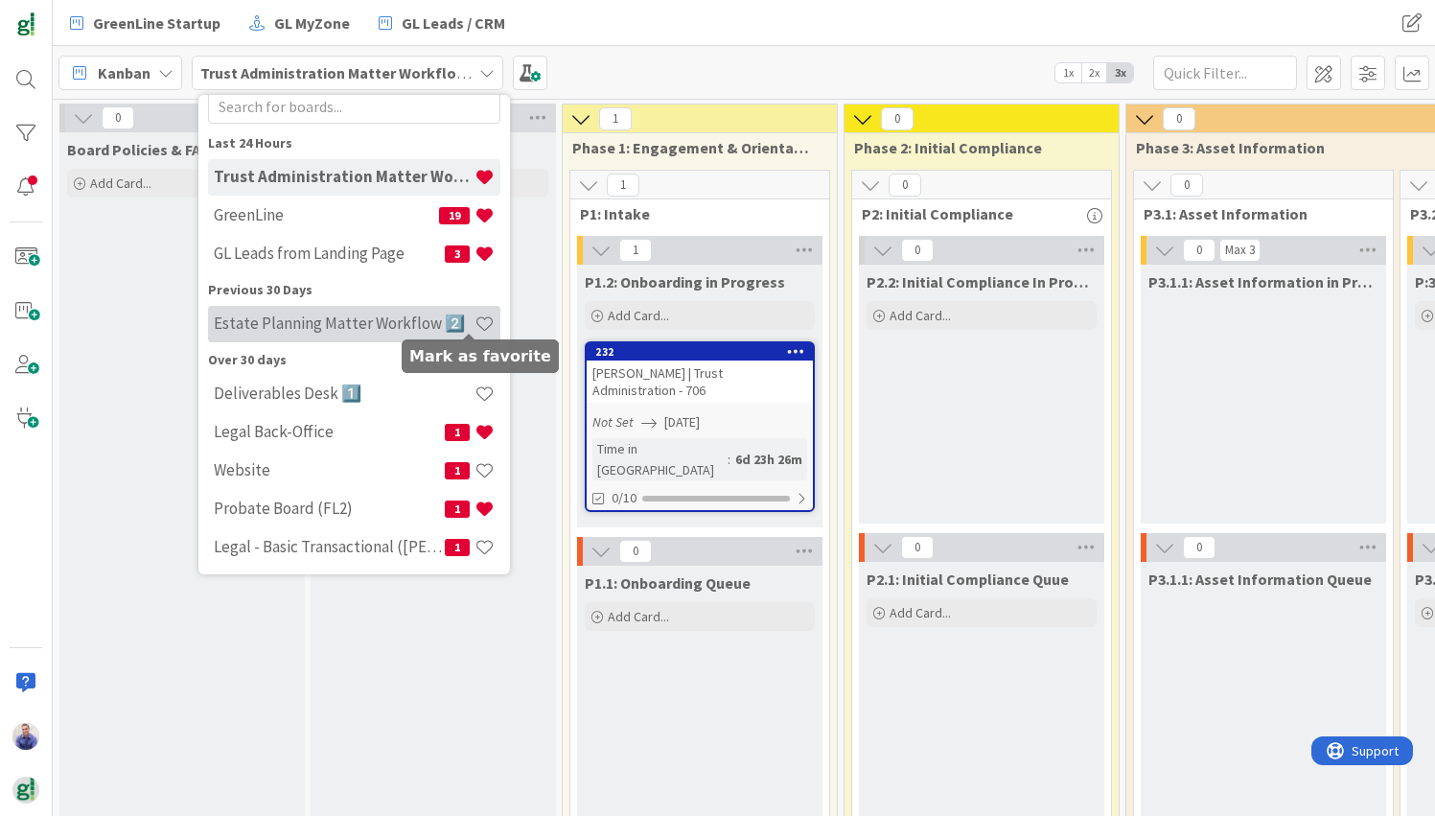
click at [475, 322] on span at bounding box center [485, 324] width 20 height 20
click at [361, 322] on h4 "Estate Planning Matter Workflow 2️⃣" at bounding box center [344, 323] width 261 height 19
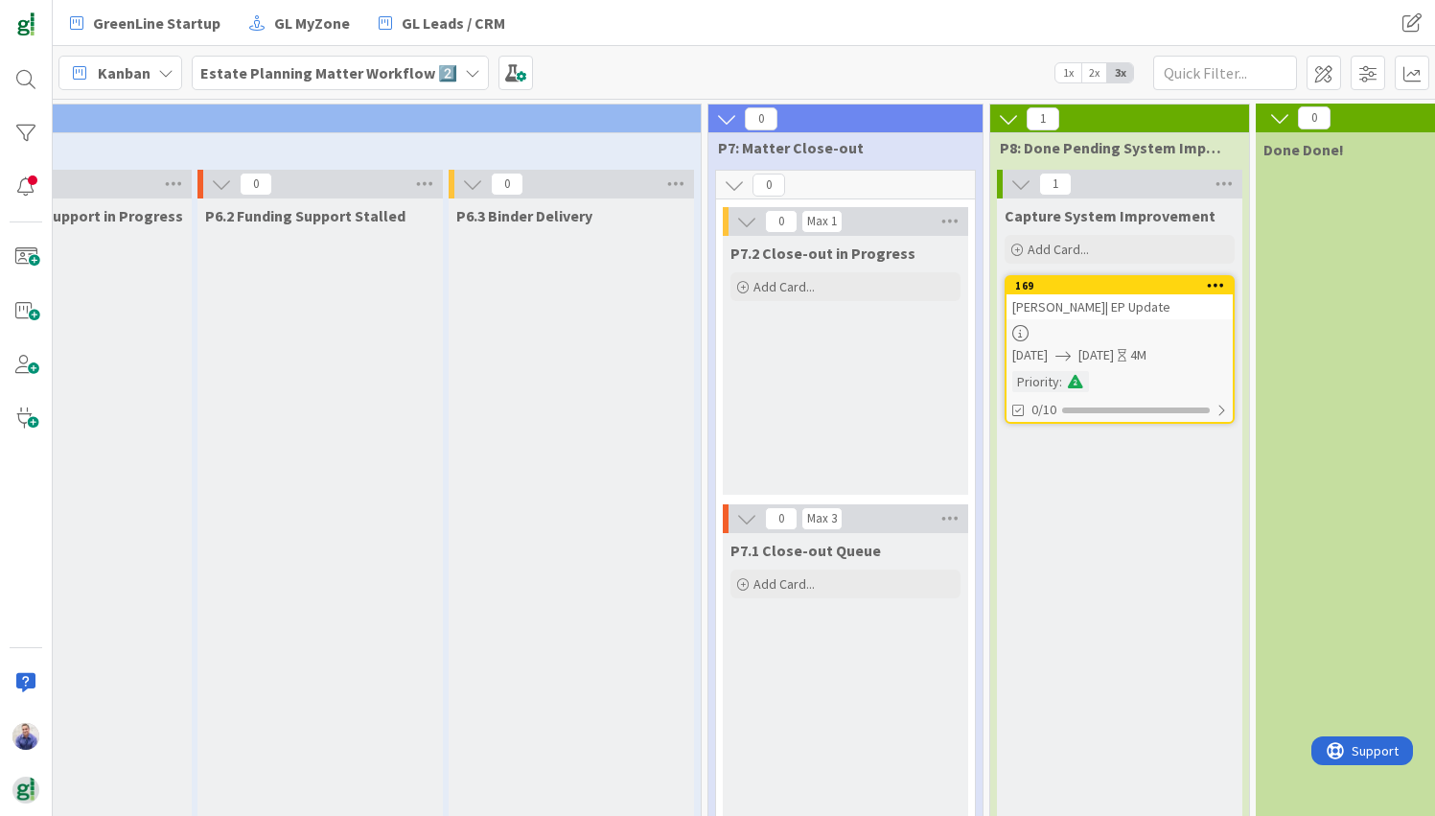
scroll to position [0, 2754]
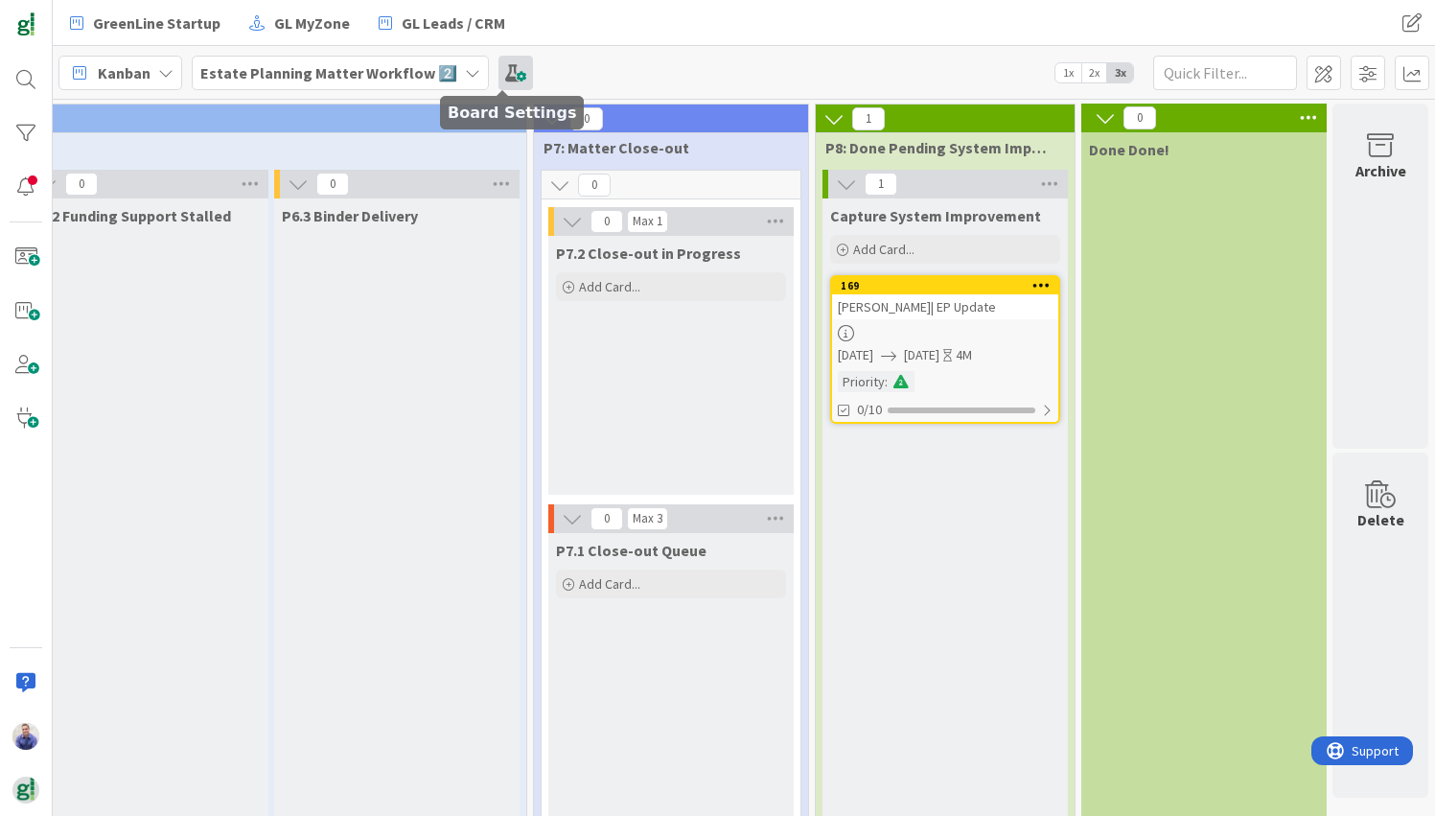
click at [501, 74] on span at bounding box center [516, 73] width 35 height 35
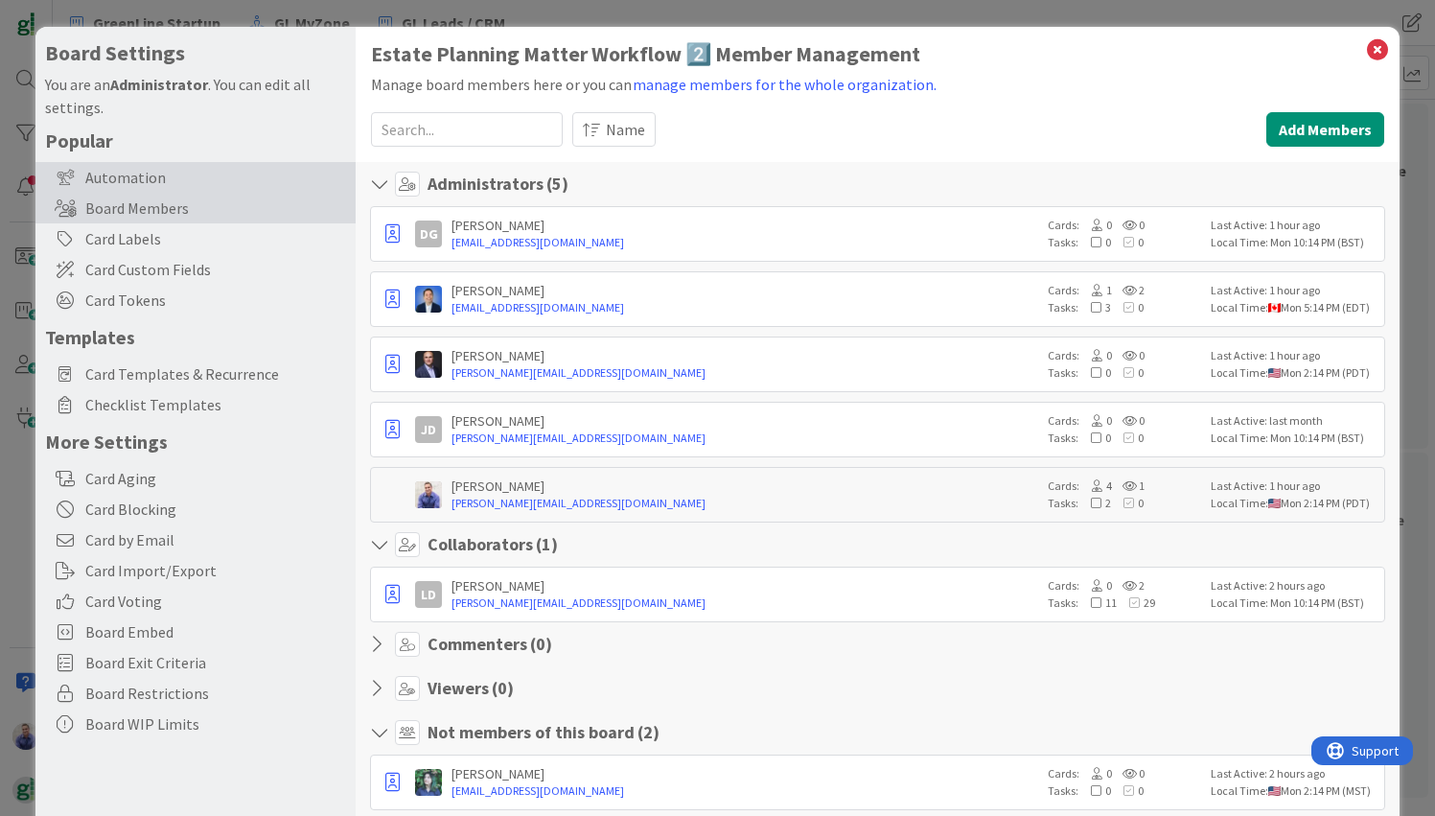
click at [150, 186] on div "Automation" at bounding box center [195, 177] width 320 height 31
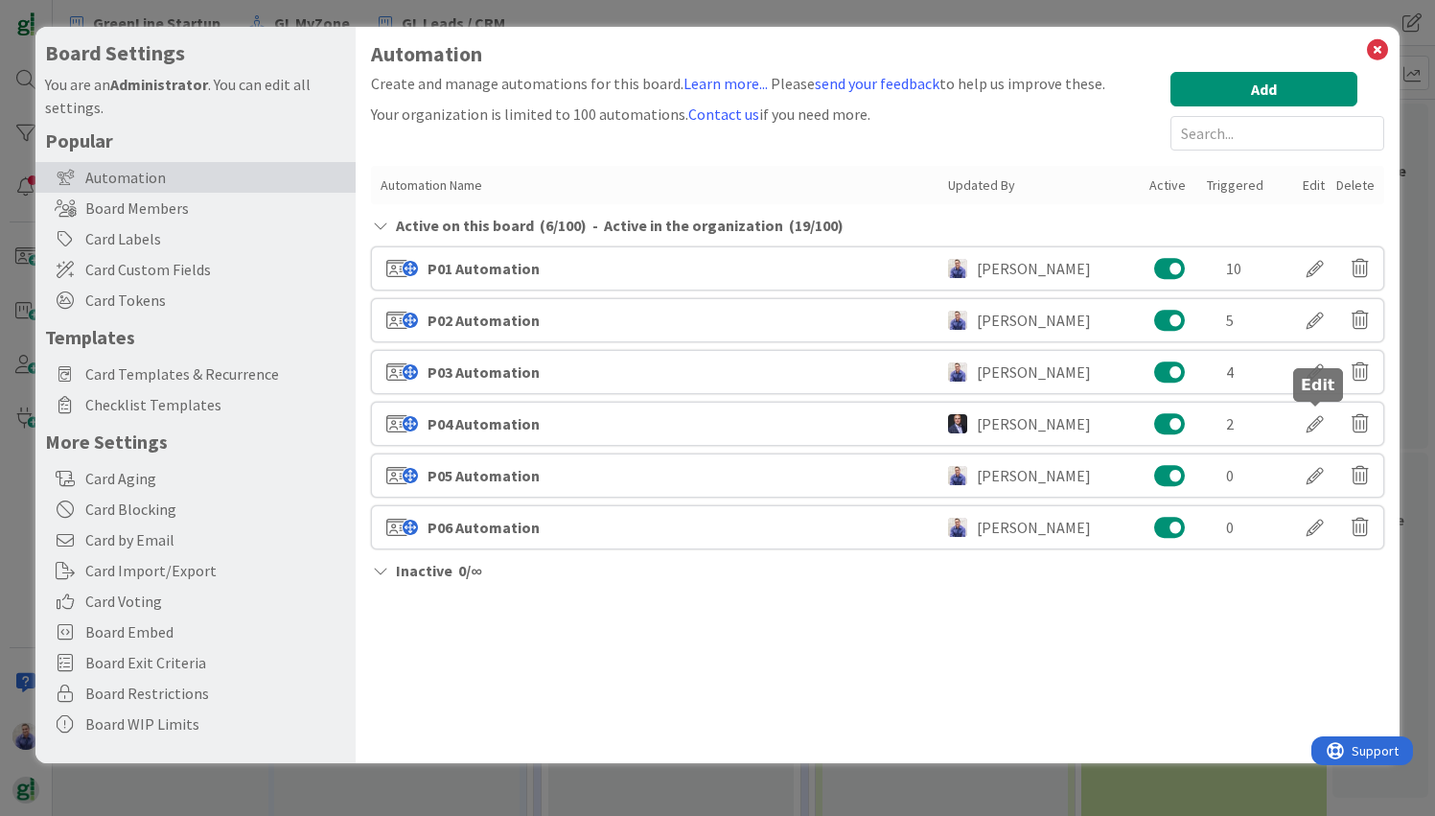
click at [1030, 430] on div at bounding box center [1316, 423] width 54 height 33
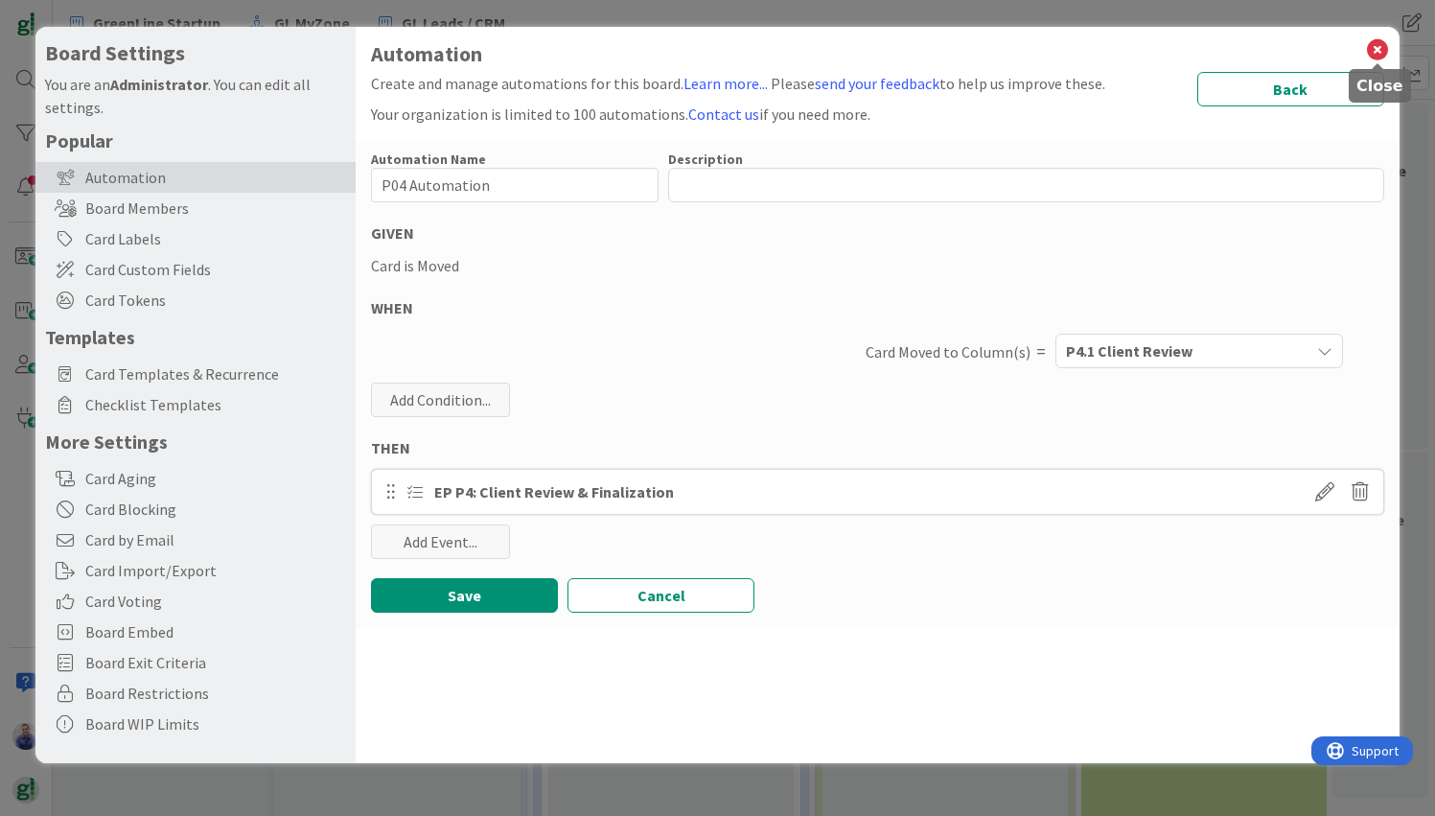
click at [1030, 46] on icon at bounding box center [1377, 49] width 25 height 27
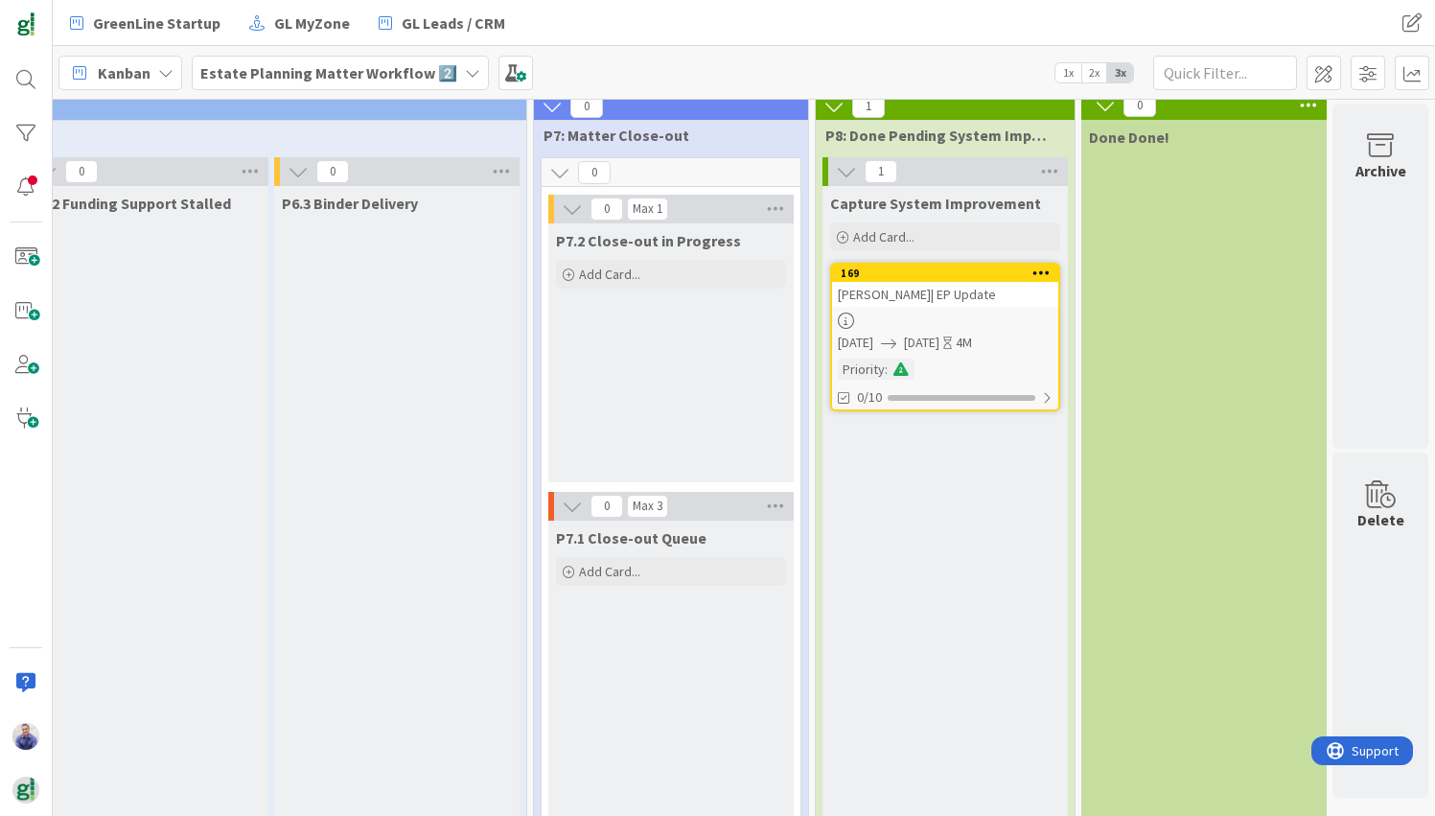
scroll to position [20, 2754]
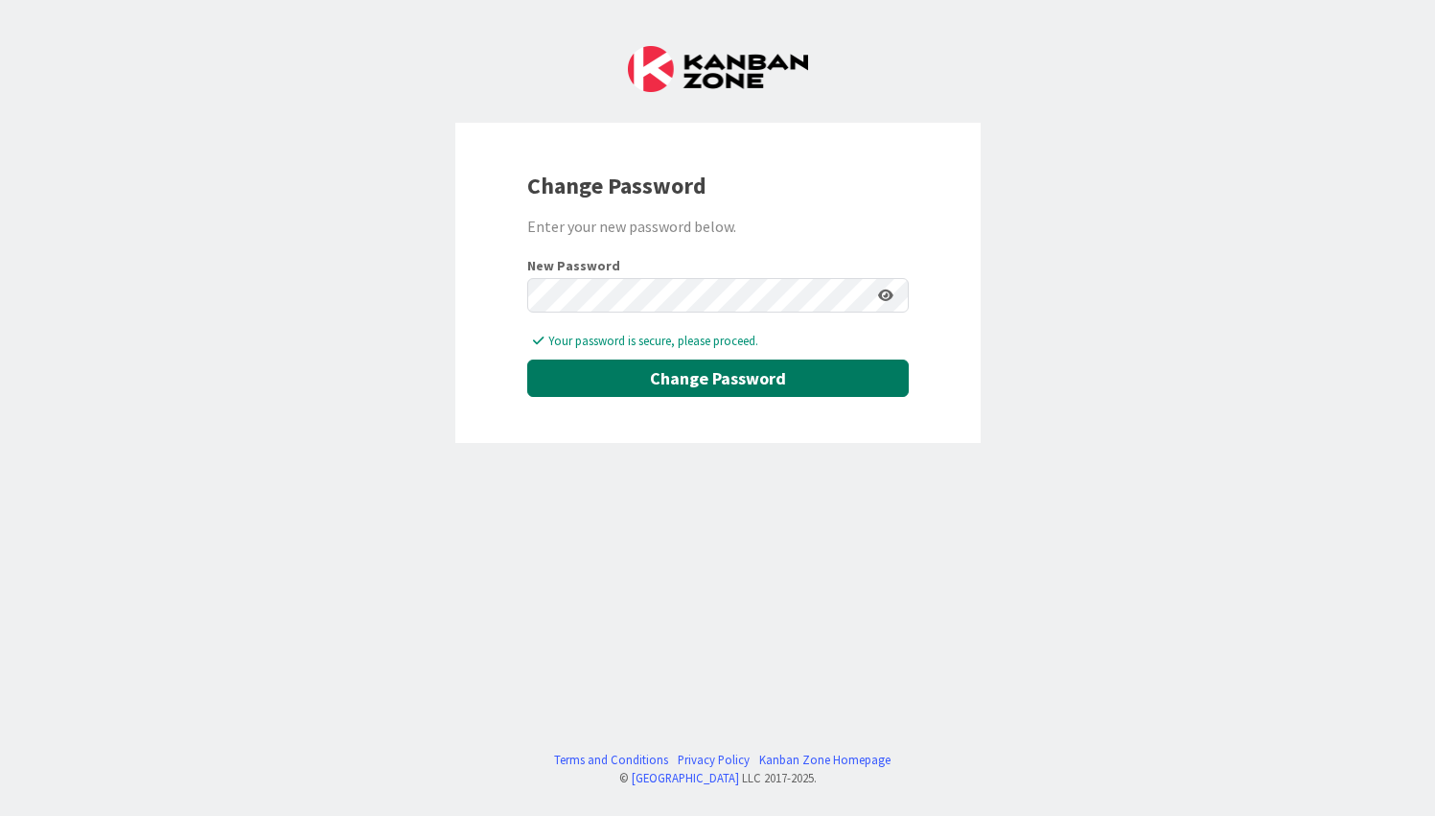
click at [778, 383] on button "Change Password" at bounding box center [718, 378] width 382 height 37
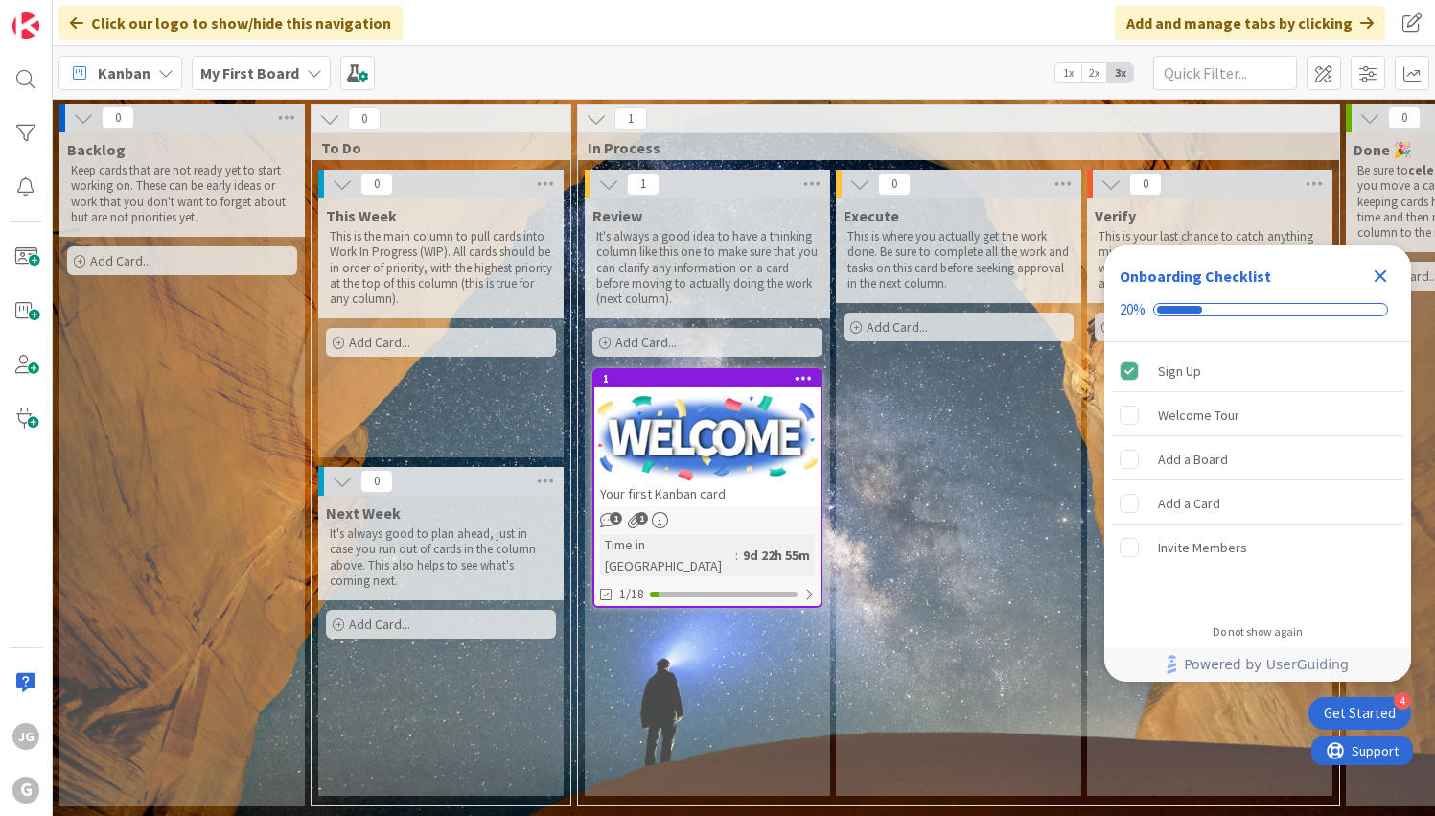
drag, startPoint x: 1389, startPoint y: 272, endPoint x: 1376, endPoint y: 271, distance: 13.5
click at [1389, 271] on icon "Close Checklist" at bounding box center [1380, 276] width 23 height 23
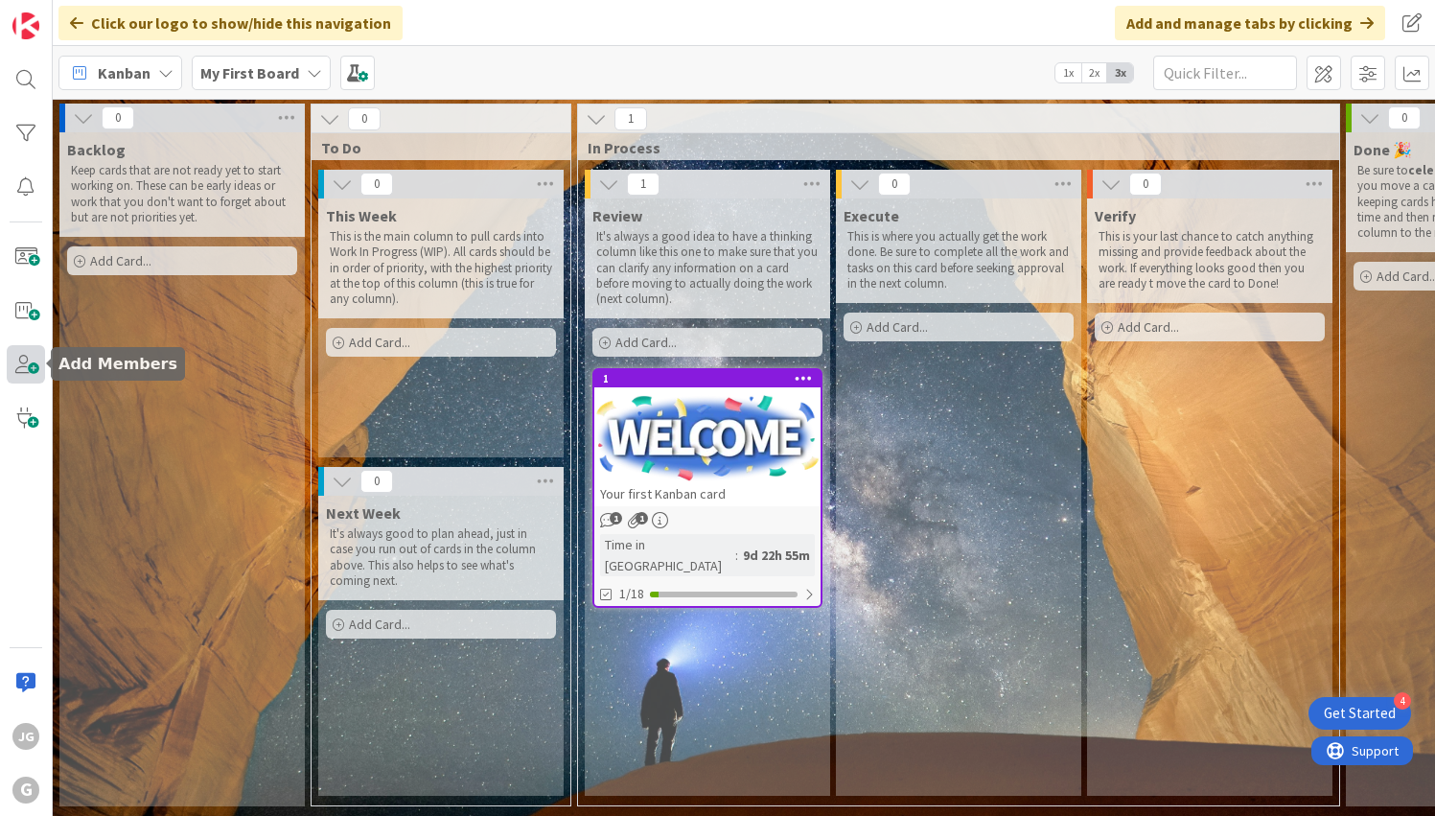
click at [38, 372] on span at bounding box center [26, 364] width 38 height 38
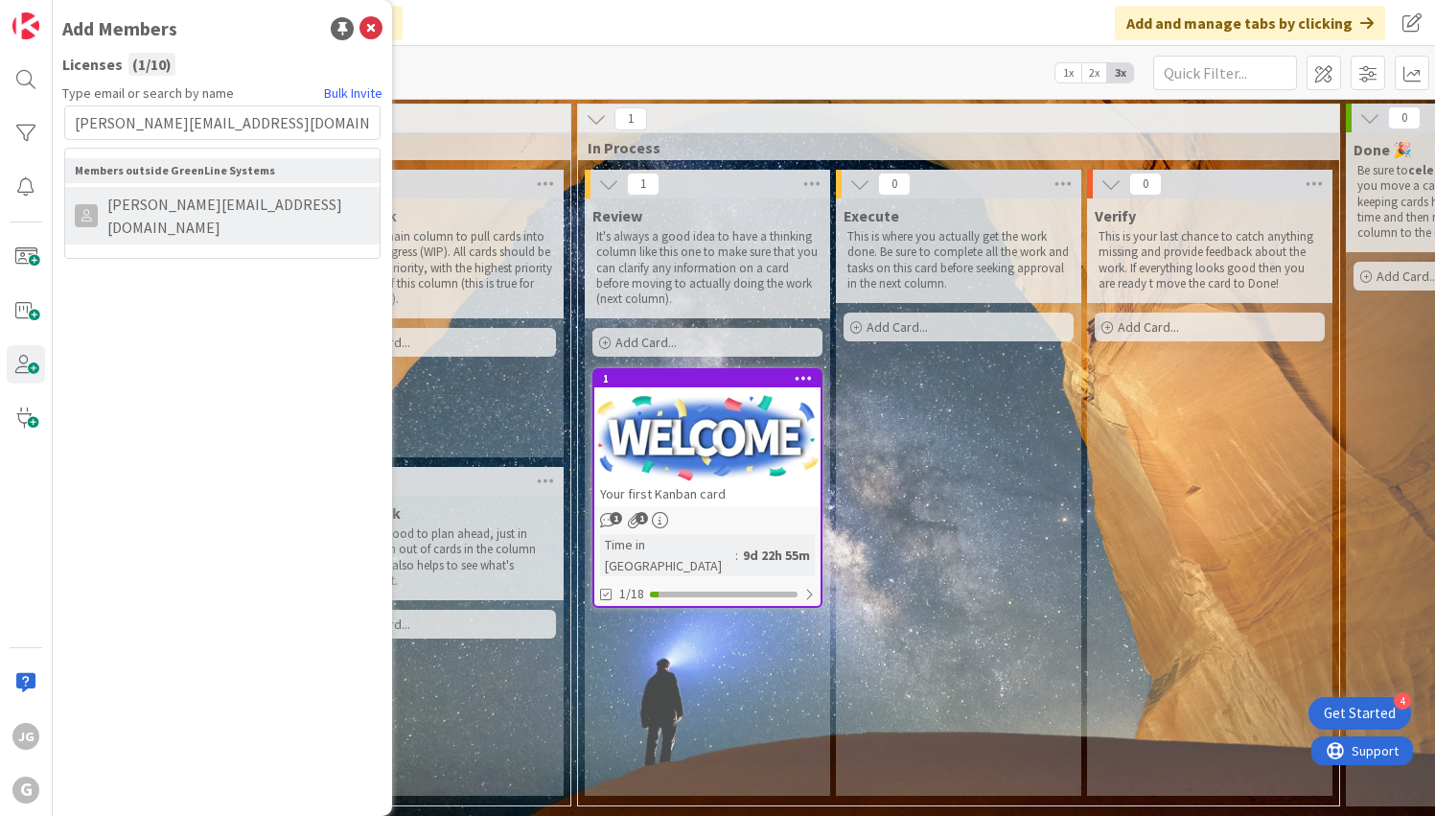
type input "jeff@greenlinesystems.org"
click at [215, 197] on span "jeff@greenlinesystems.org" at bounding box center [234, 216] width 272 height 46
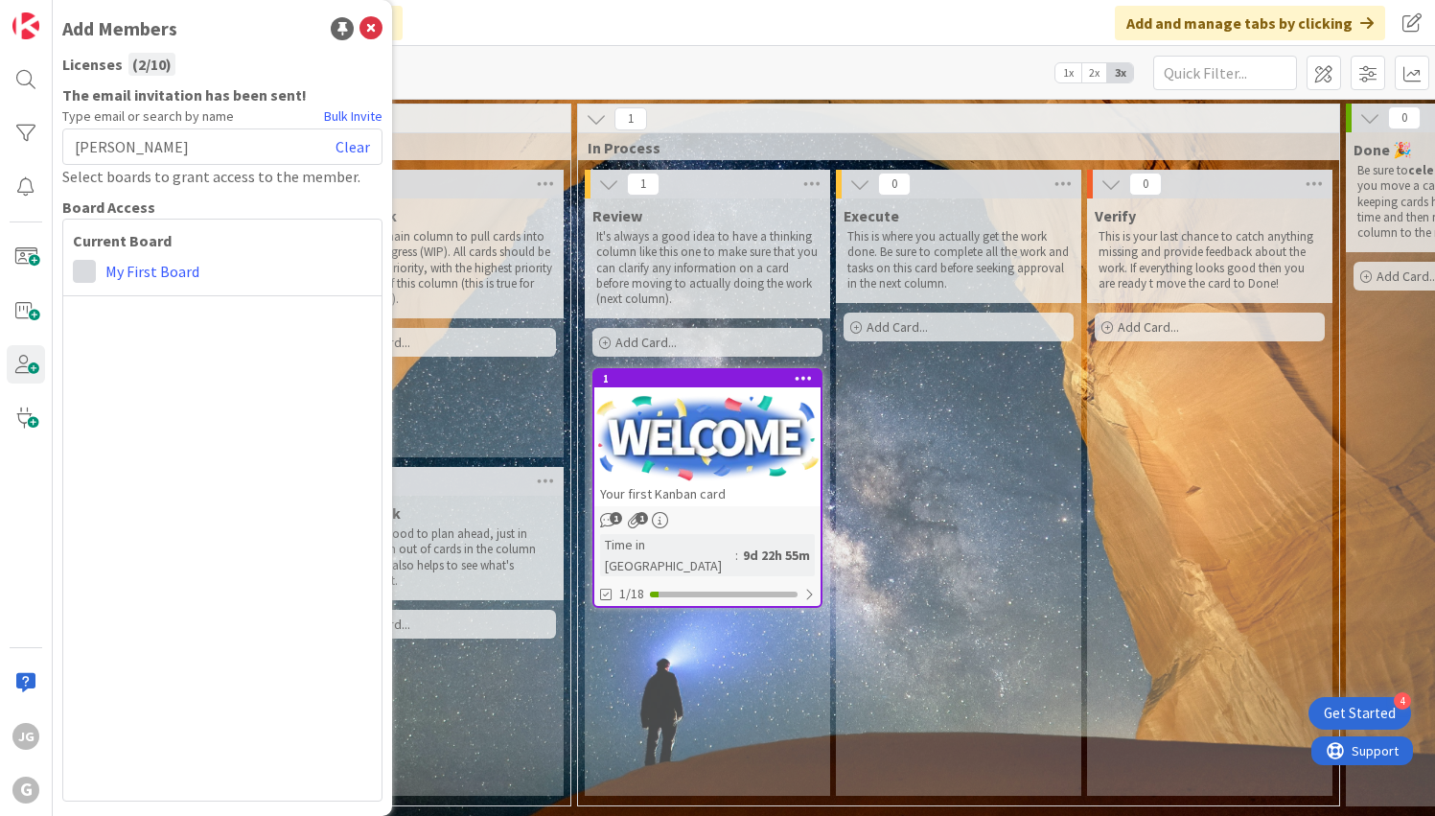
click at [88, 268] on span at bounding box center [84, 271] width 23 height 23
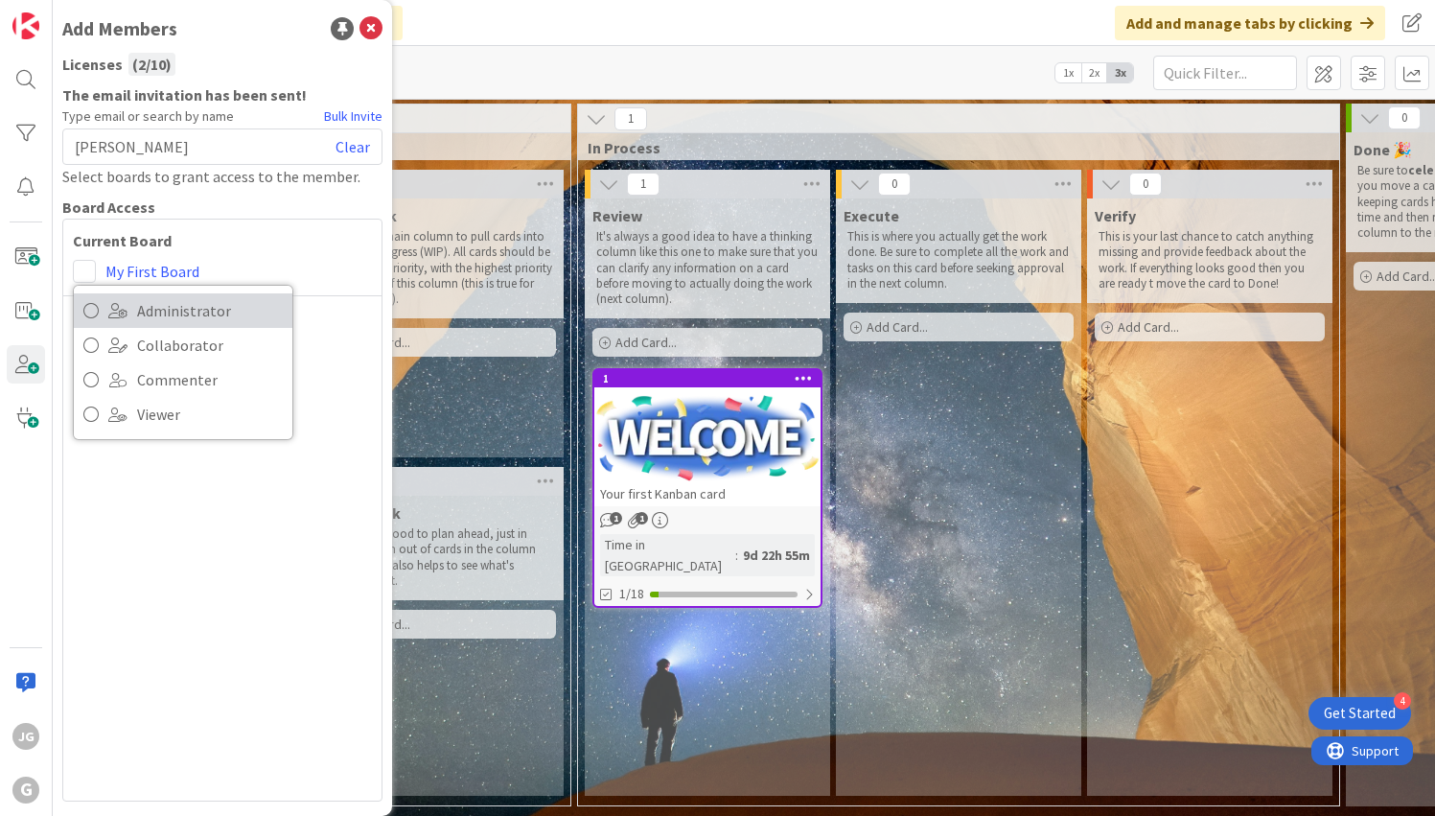
click at [89, 313] on icon at bounding box center [90, 310] width 15 height 29
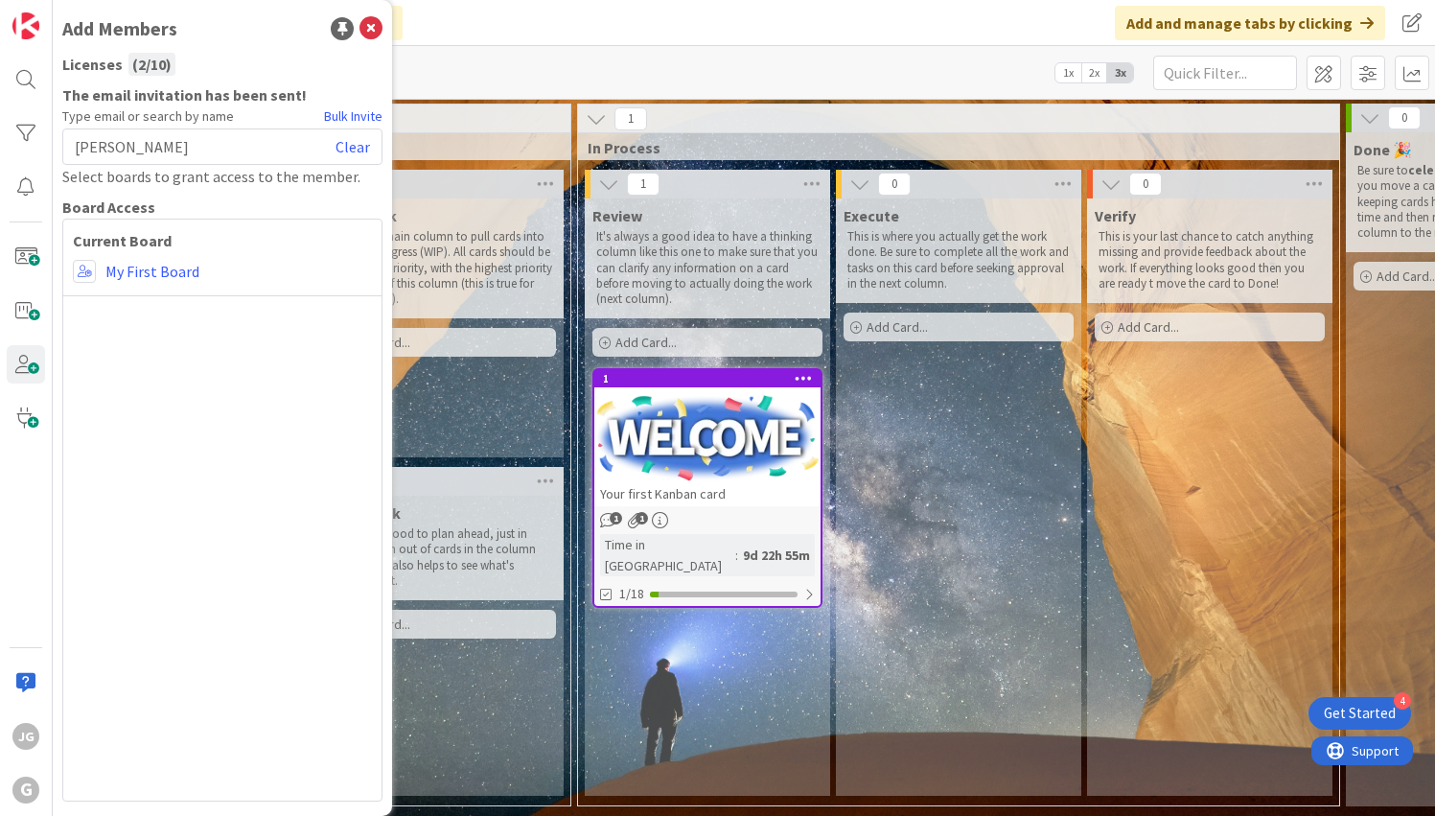
click at [346, 196] on div "Board Access" at bounding box center [222, 207] width 320 height 23
click at [361, 148] on link "Clear" at bounding box center [353, 146] width 35 height 23
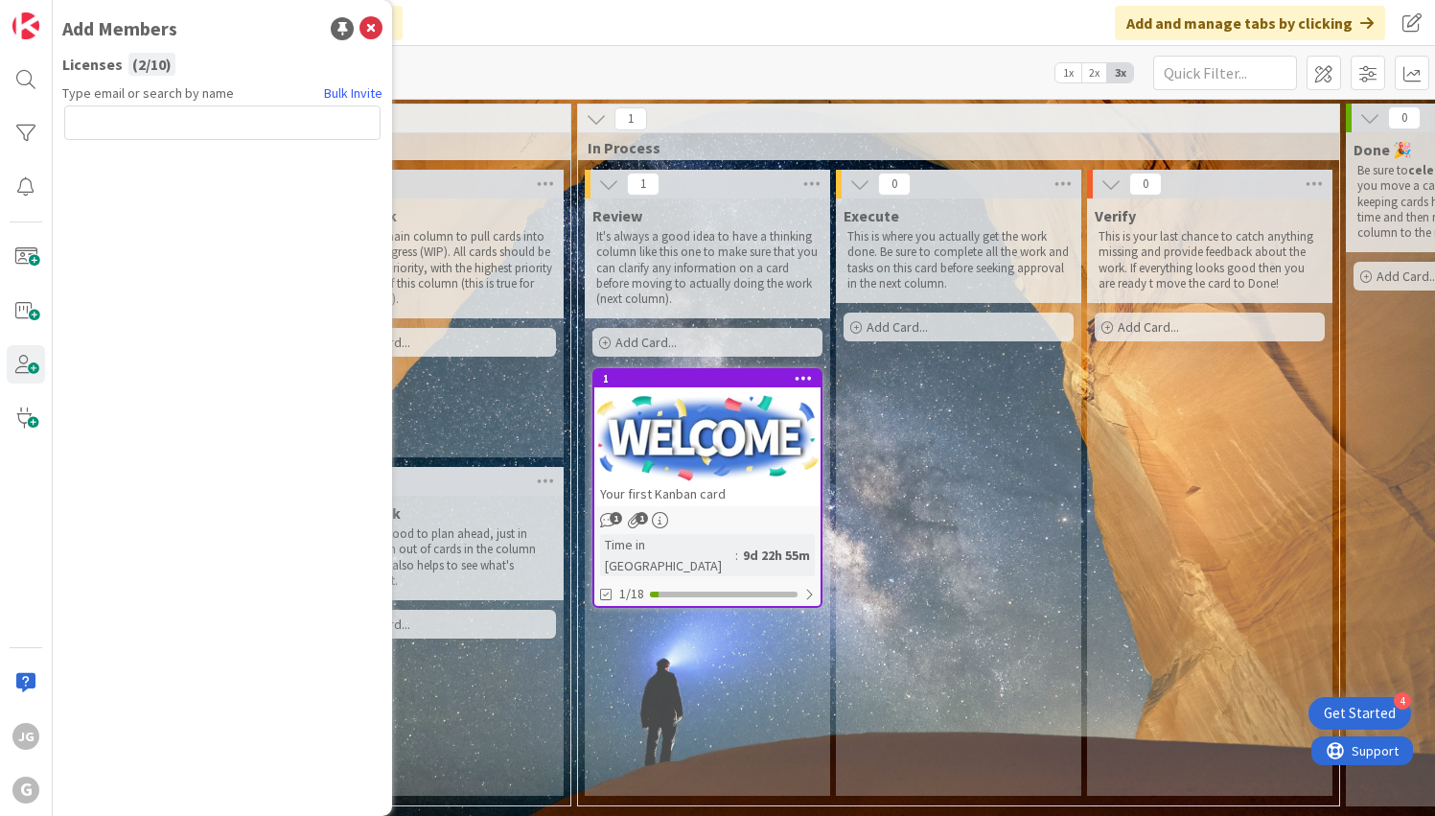
click at [999, 31] on div "Click our logo to show/hide this navigation Add and manage tabs by clicking" at bounding box center [744, 23] width 1382 height 46
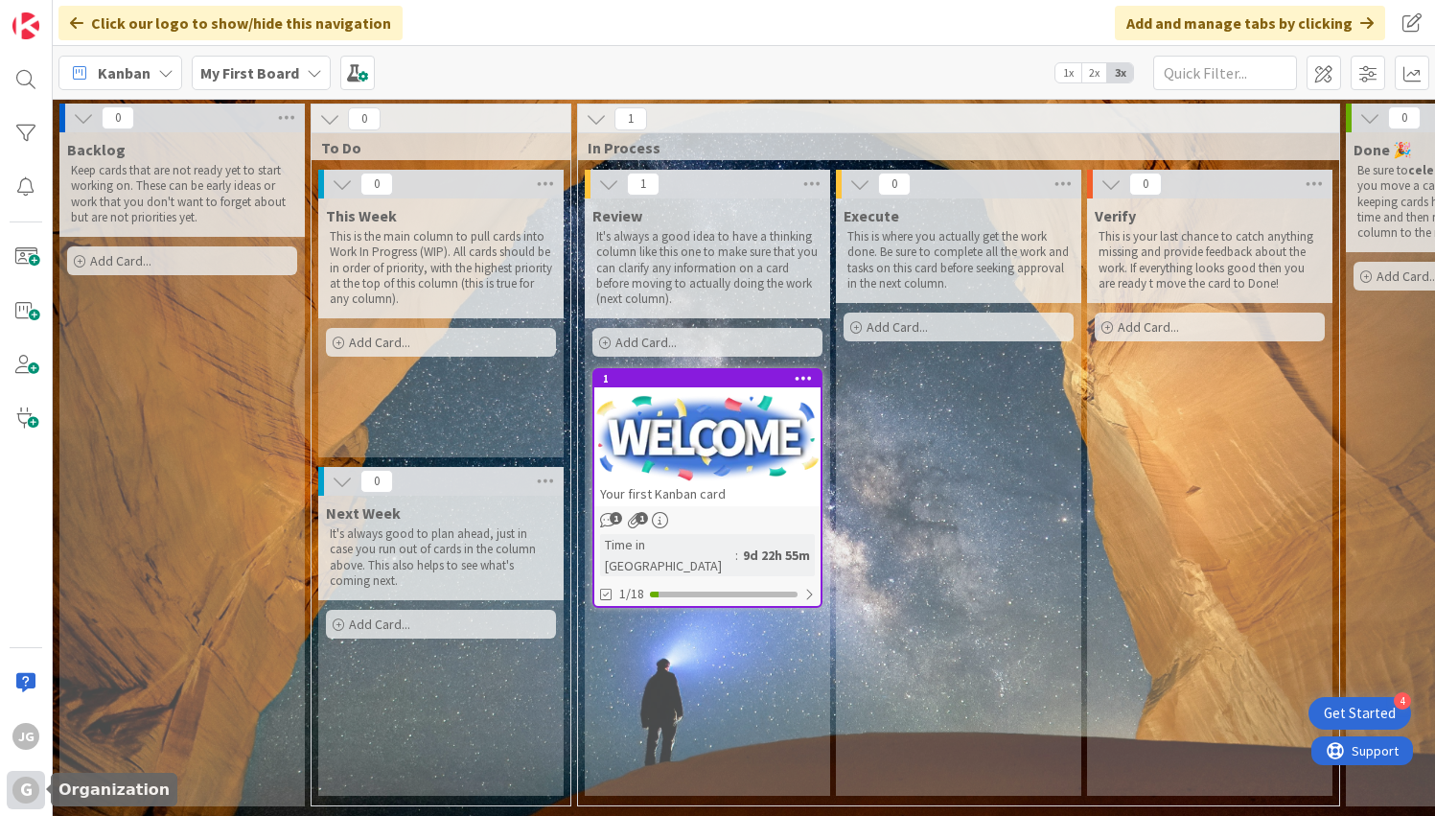
click at [23, 795] on div "G" at bounding box center [25, 790] width 27 height 27
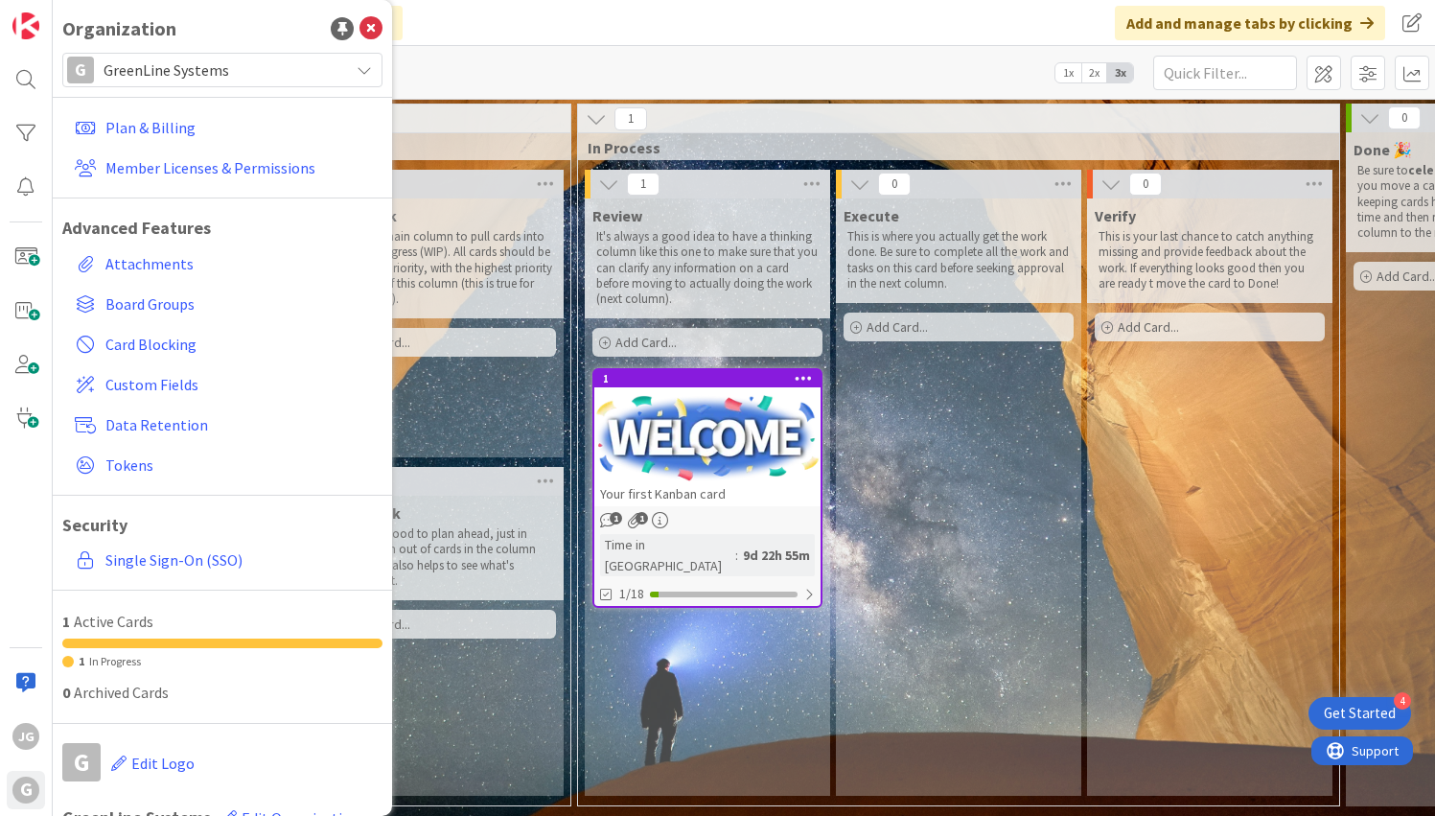
click at [320, 67] on span "GreenLine Systems" at bounding box center [222, 70] width 236 height 27
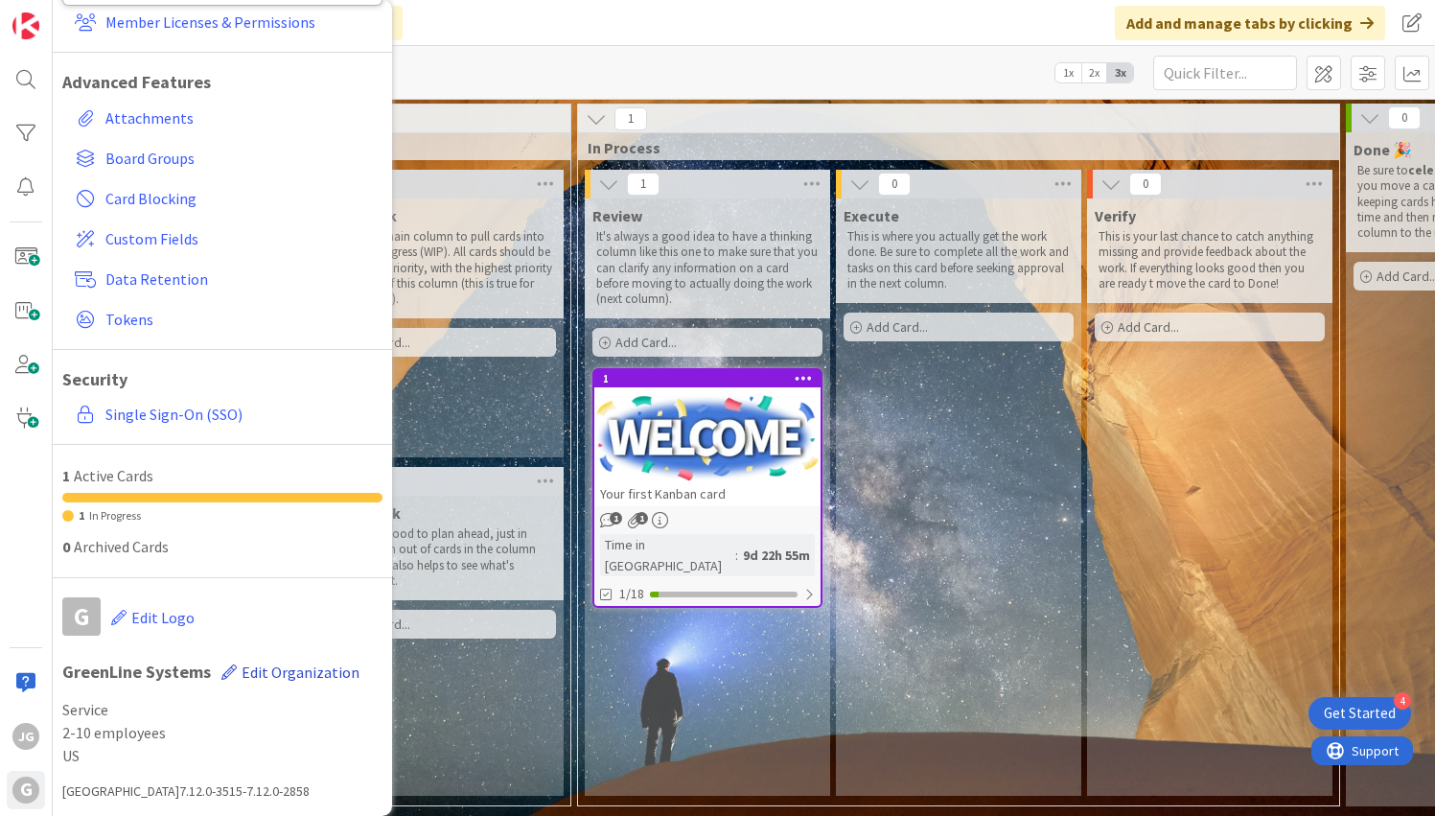
click at [295, 676] on span "Edit Organization" at bounding box center [301, 671] width 118 height 19
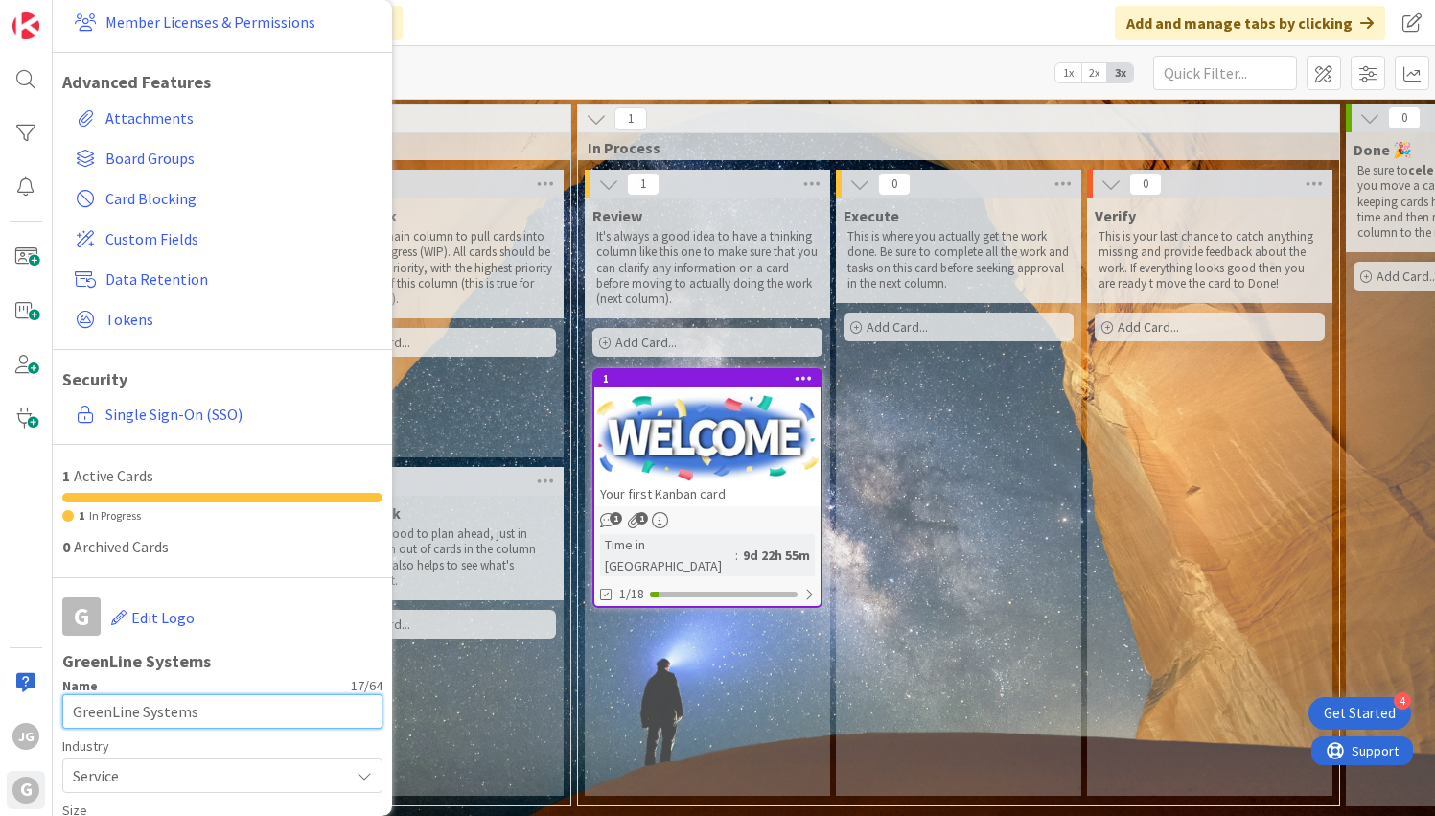
click at [170, 720] on input "GreenLine Systems" at bounding box center [222, 711] width 320 height 35
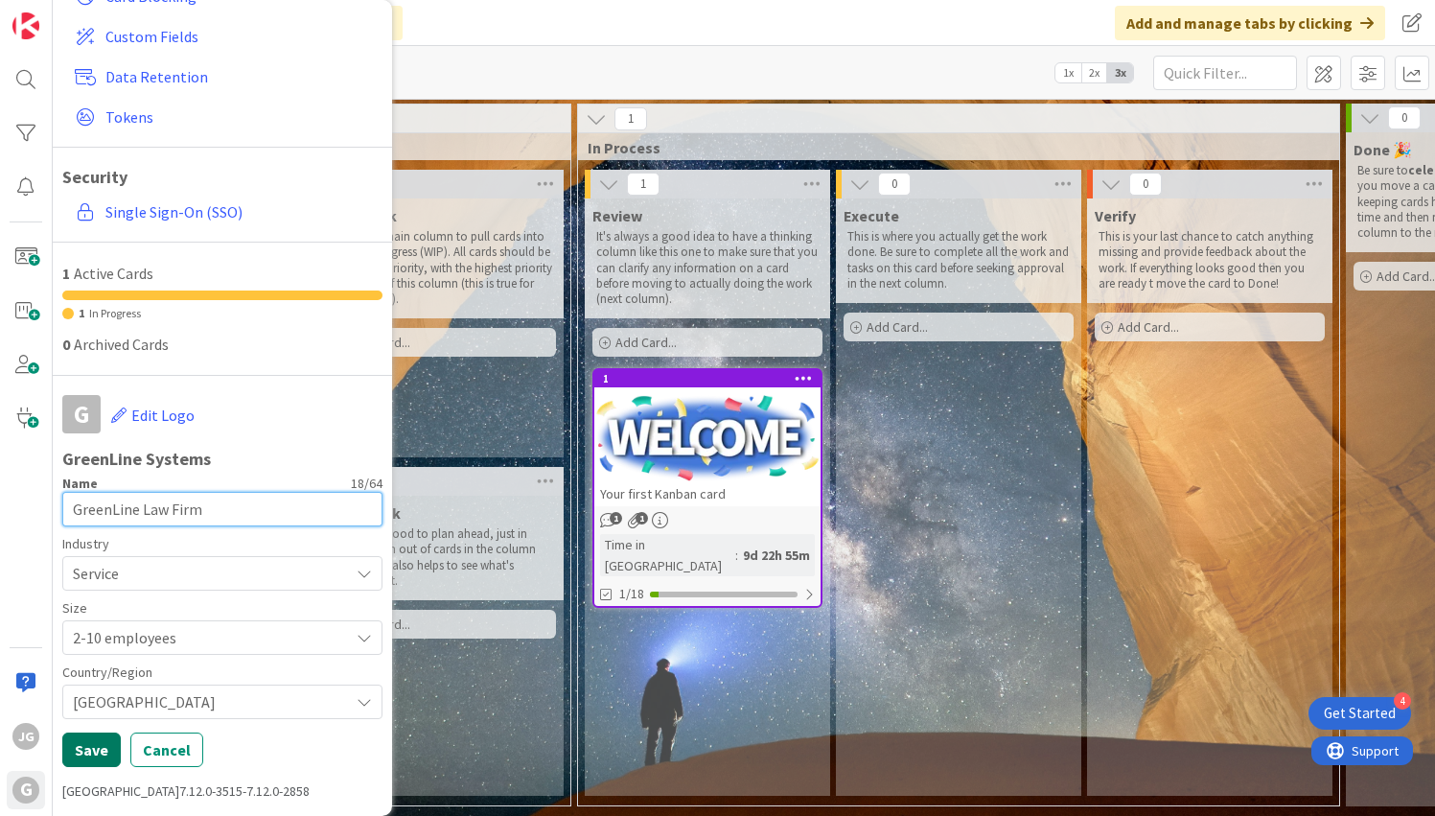
type input "GreenLine Law Firm"
click at [106, 746] on button "Save" at bounding box center [91, 749] width 58 height 35
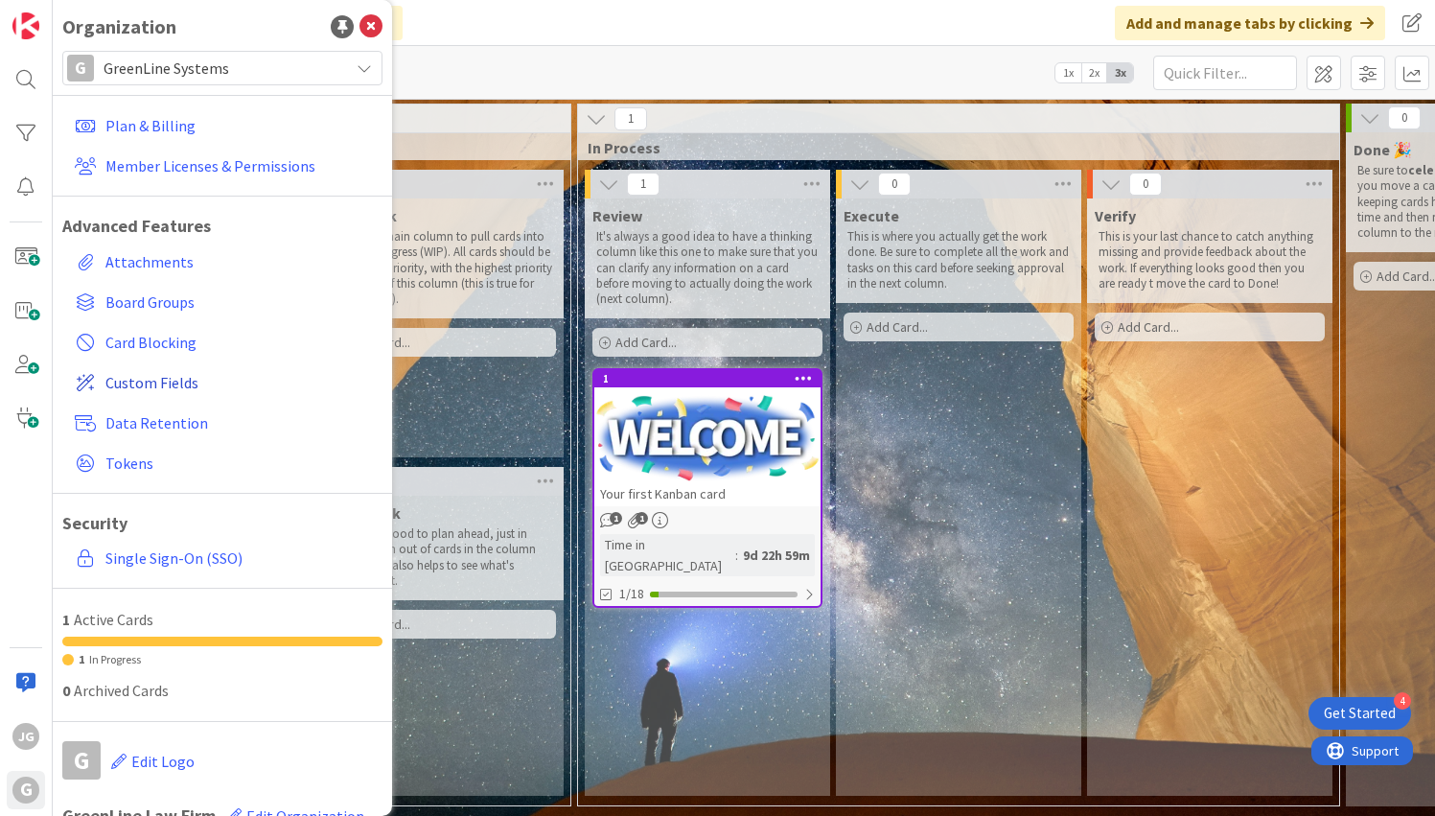
scroll to position [0, 0]
click at [572, 53] on div "Kanban My First Board 1x 2x 3x" at bounding box center [744, 72] width 1382 height 53
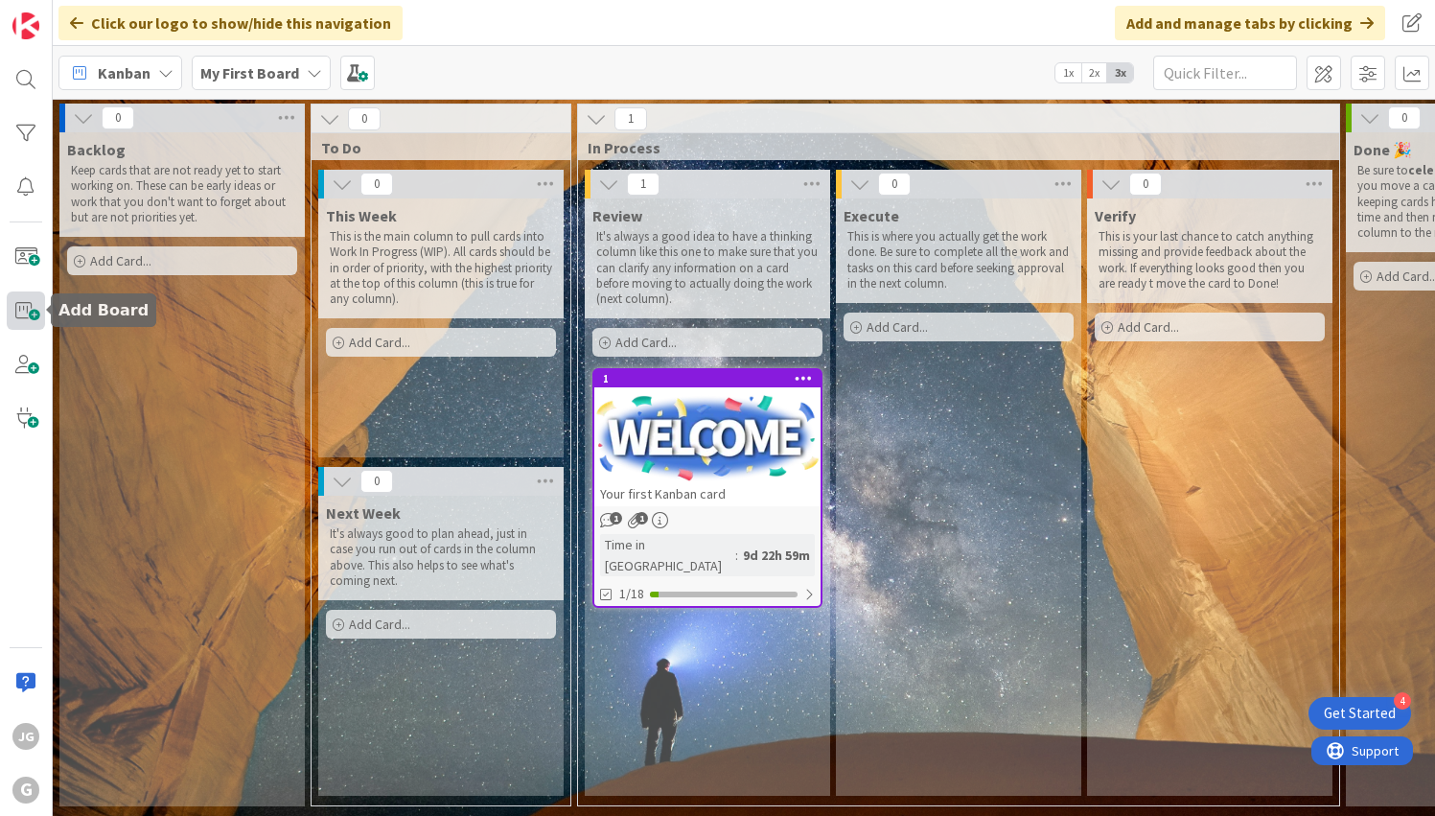
click at [30, 308] on span at bounding box center [26, 310] width 38 height 38
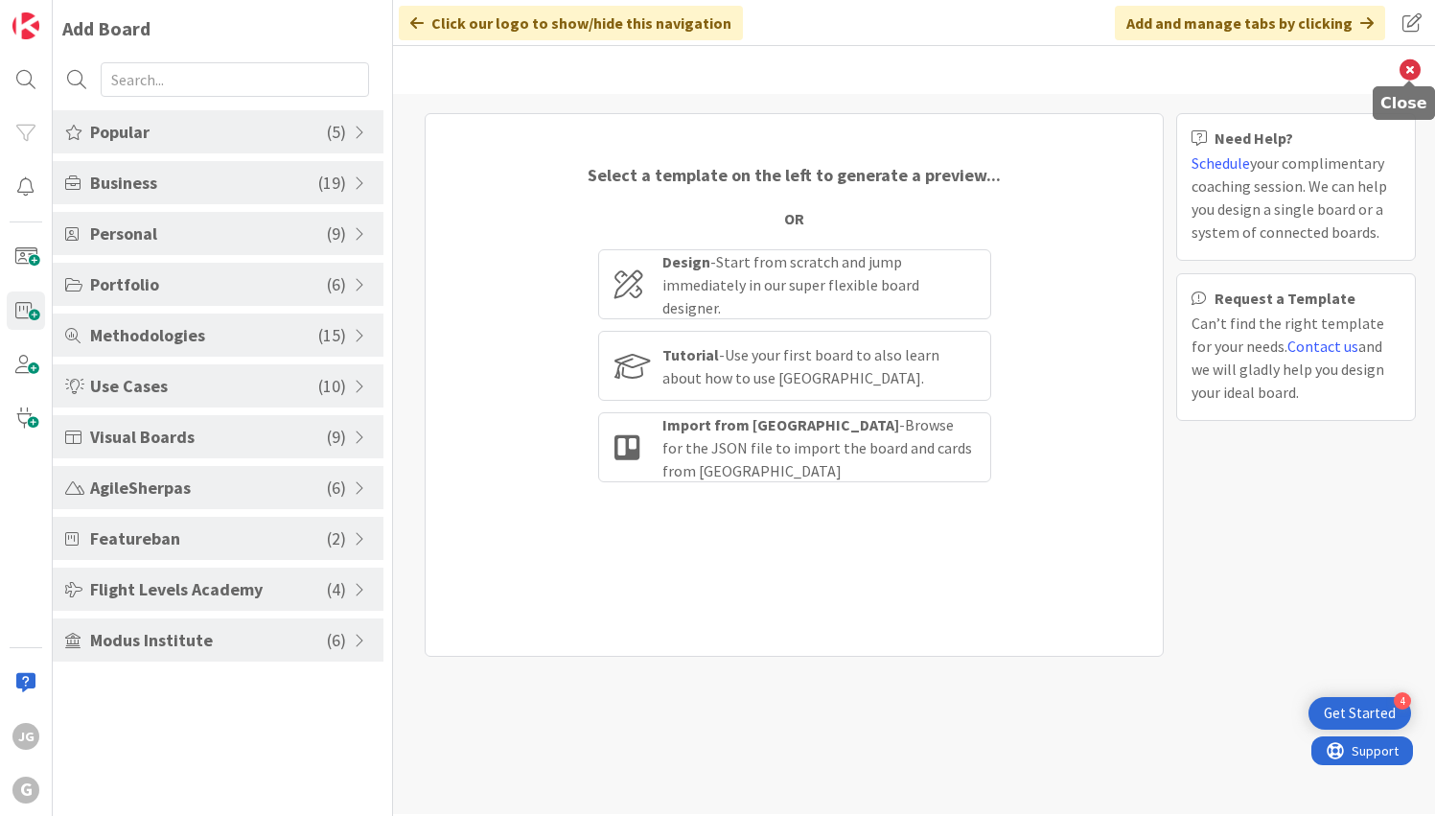
click at [1406, 75] on icon at bounding box center [1410, 69] width 21 height 21
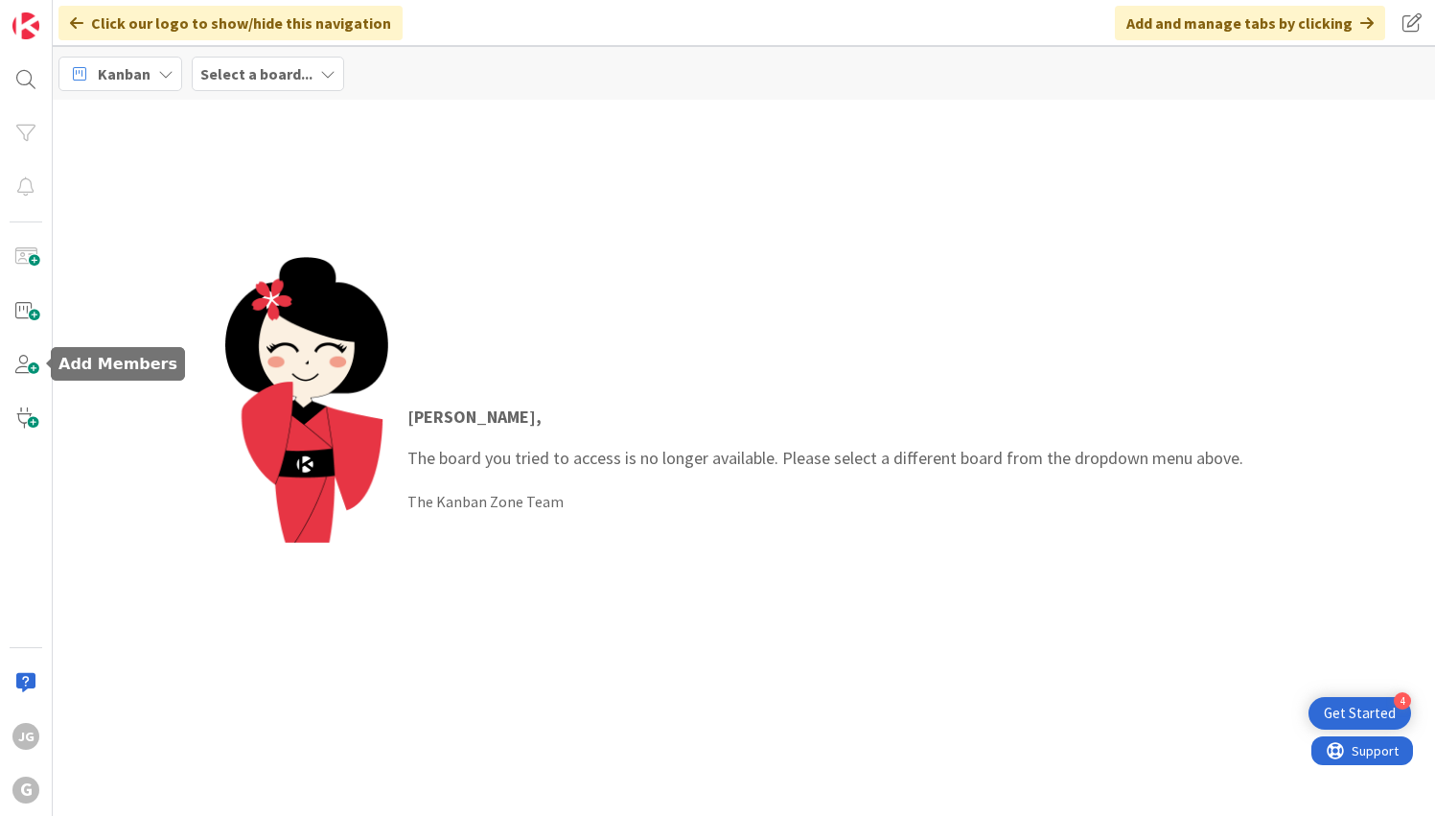
drag, startPoint x: 35, startPoint y: 361, endPoint x: 141, endPoint y: 246, distance: 156.1
click at [174, 281] on div "JG G Click our logo to show/hide this navigation Add and manage tabs by clickin…" at bounding box center [717, 408] width 1435 height 816
click at [224, 66] on b "Select a board..." at bounding box center [256, 73] width 112 height 19
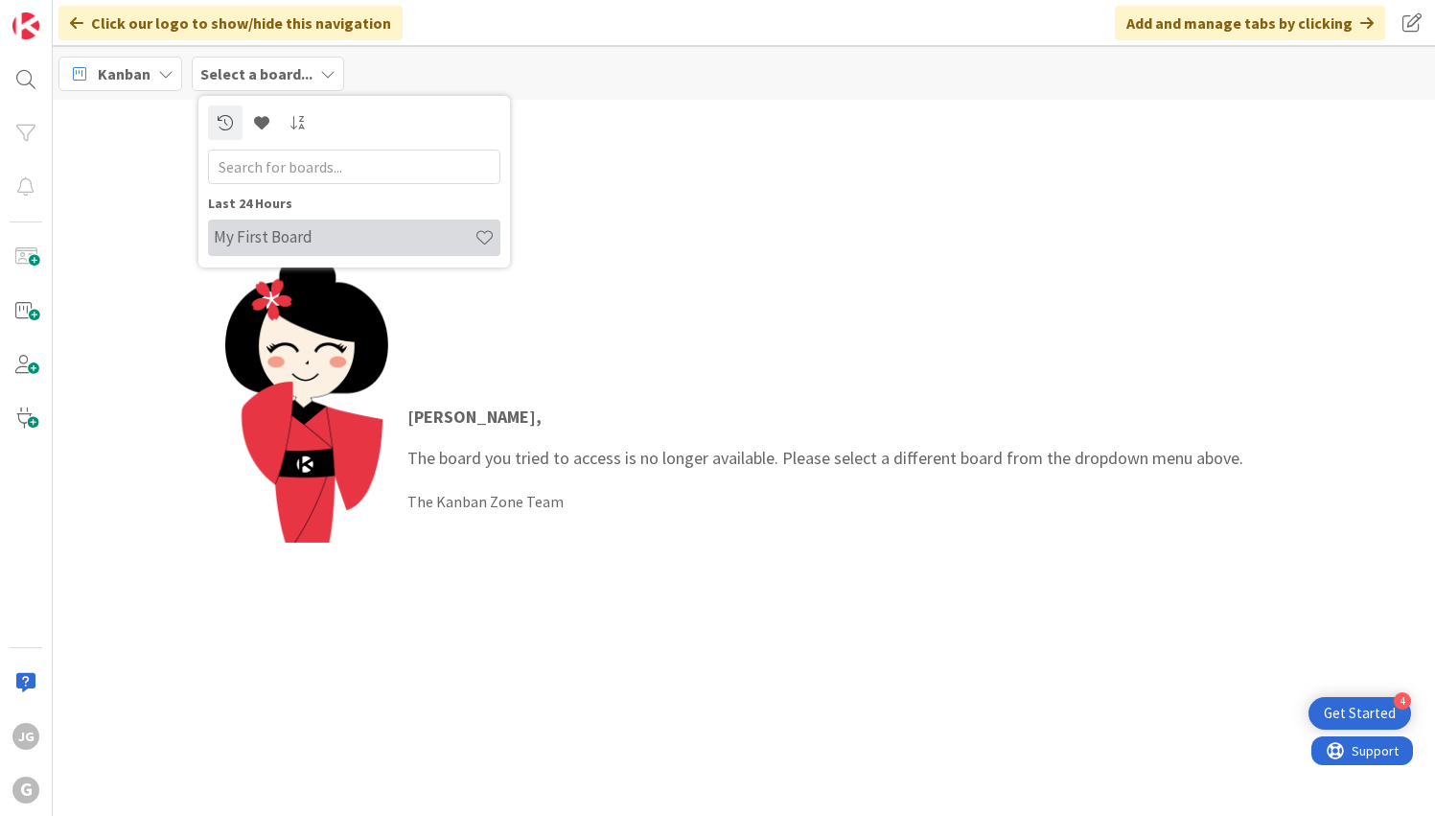
click at [268, 246] on h4 "My First Board" at bounding box center [344, 236] width 261 height 19
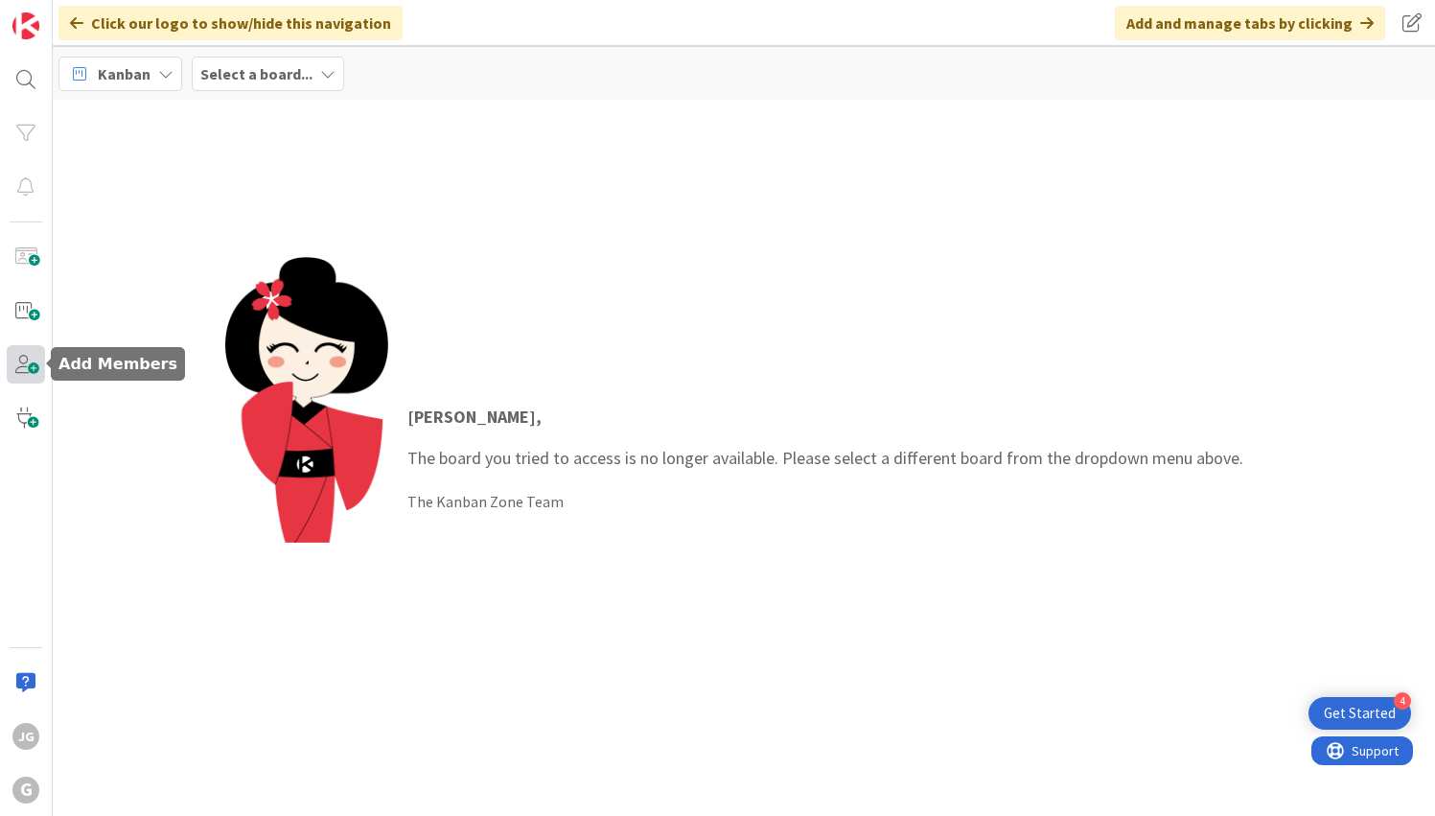
click at [27, 375] on span at bounding box center [26, 364] width 38 height 38
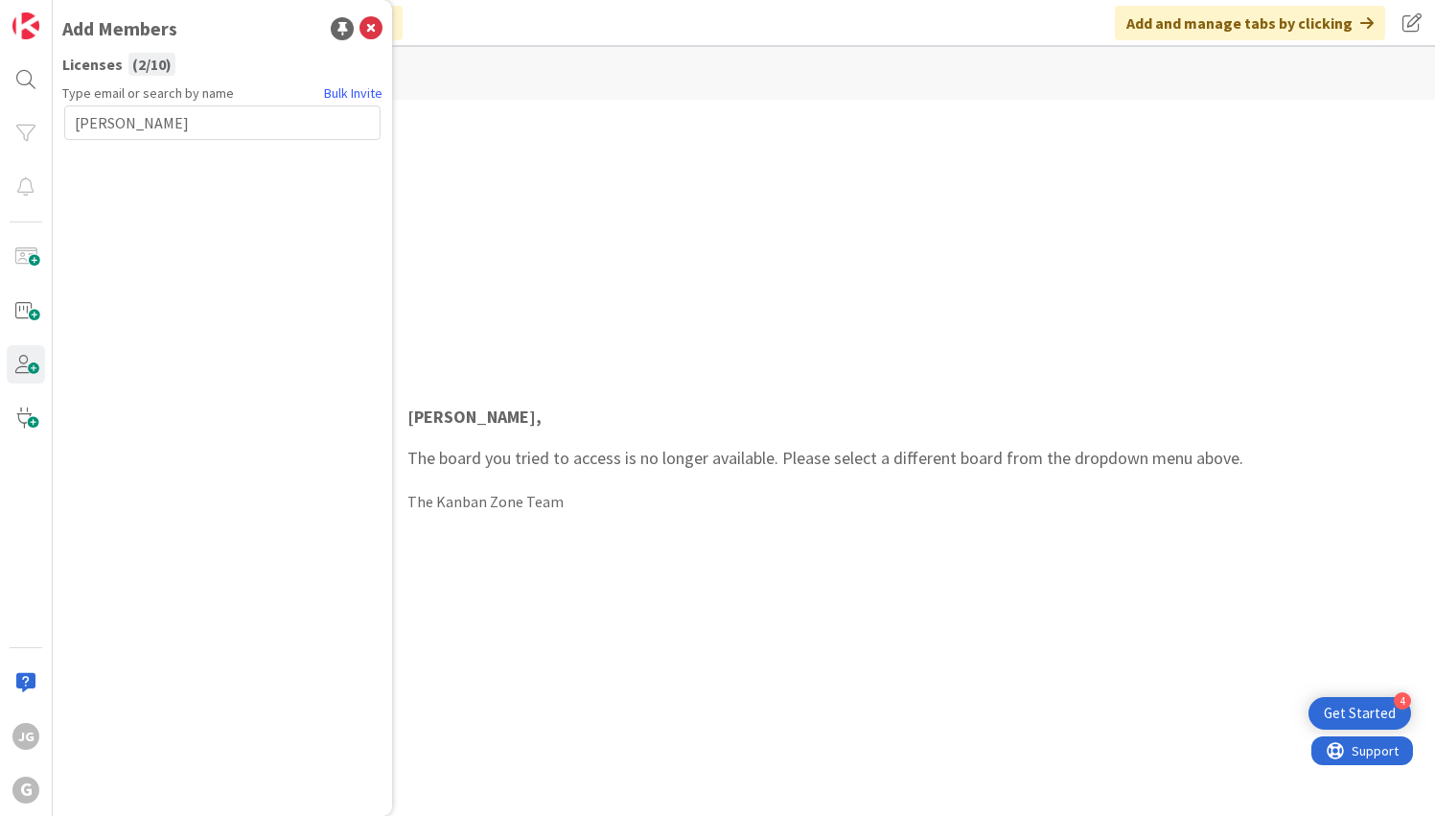
type input "dimitri@"
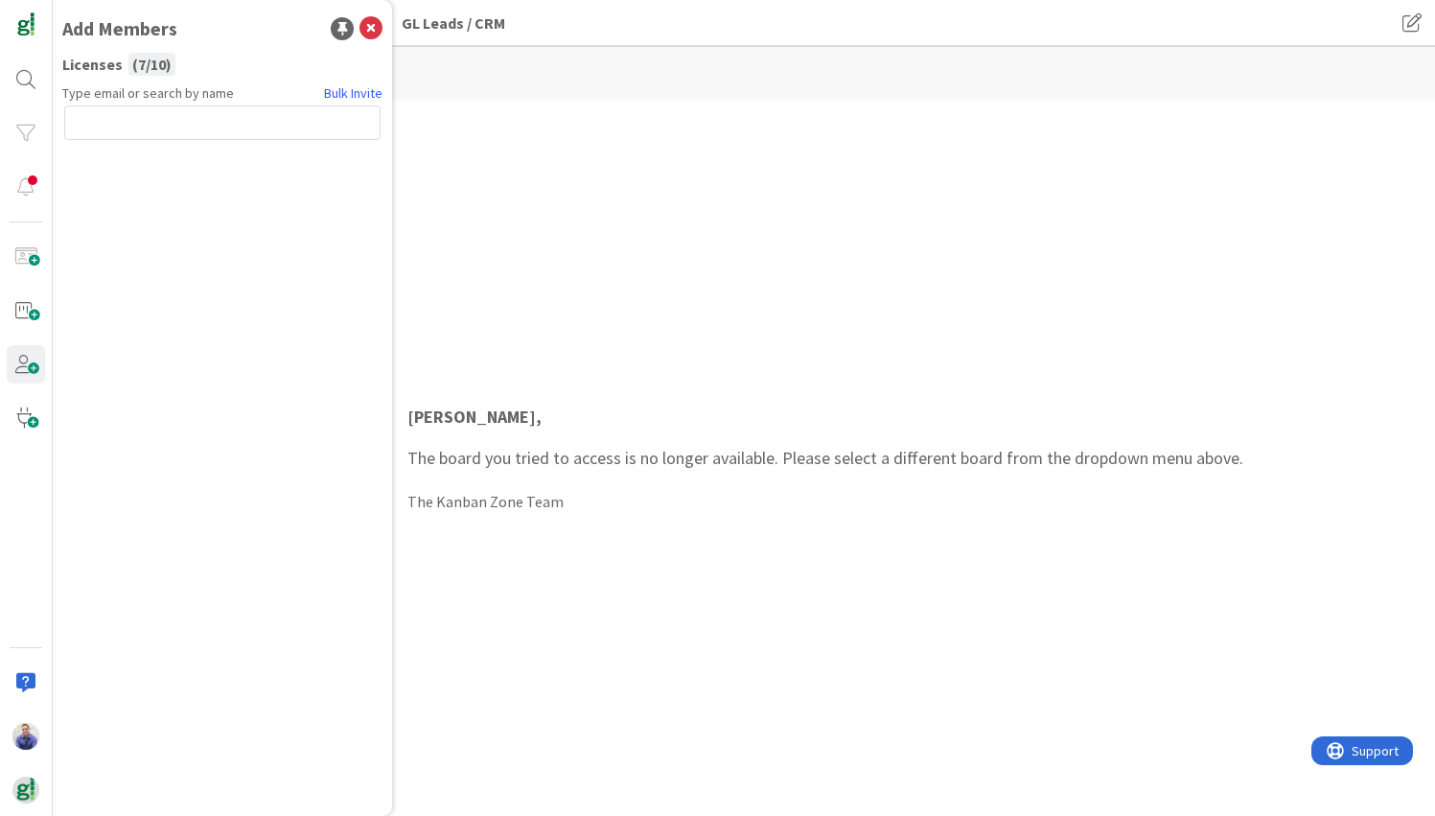
click at [470, 149] on div "John , The board you tried to access is no longer available. Please select a di…" at bounding box center [744, 458] width 1382 height 716
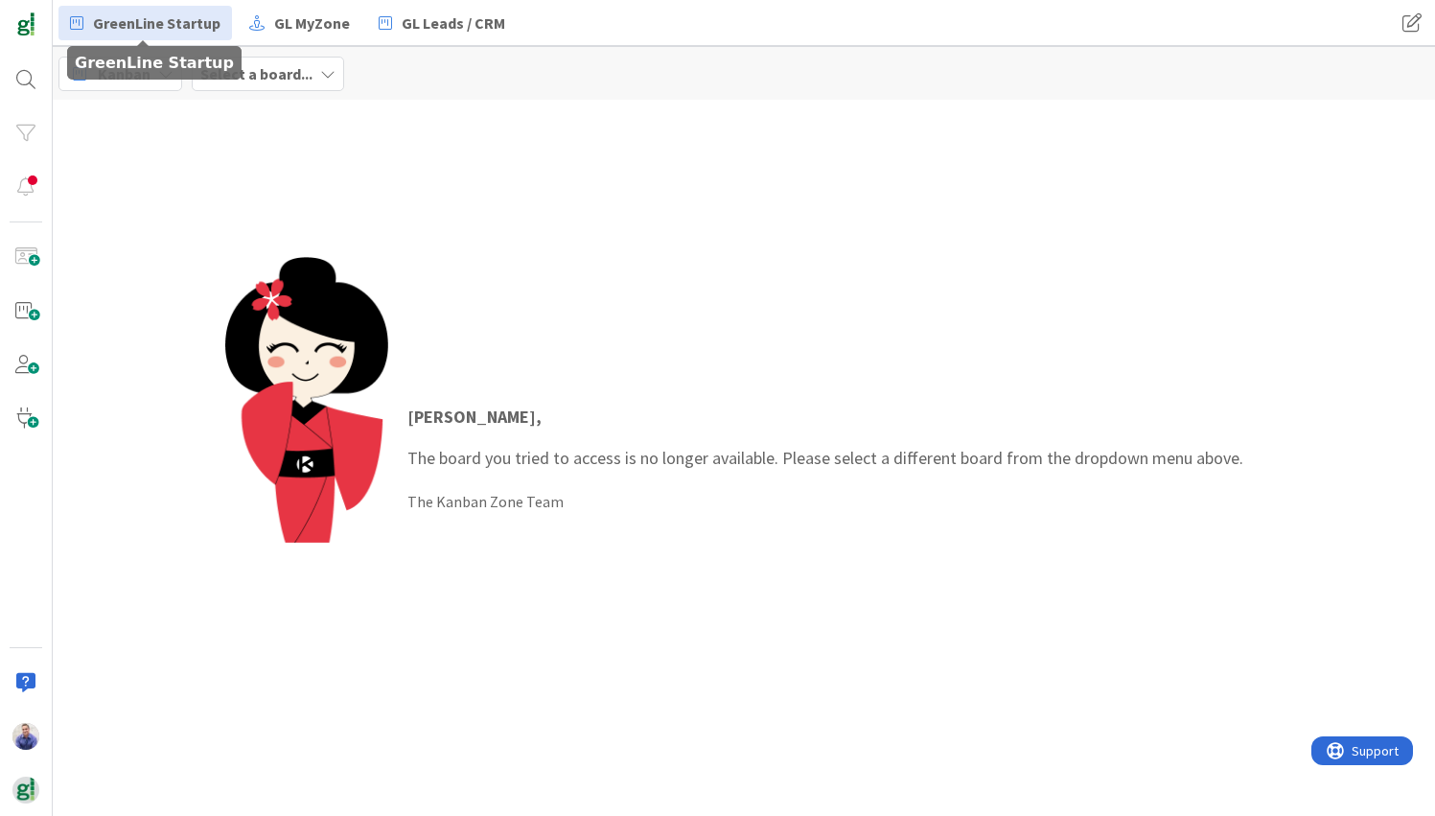
click at [174, 30] on span "GreenLine Startup" at bounding box center [157, 23] width 128 height 23
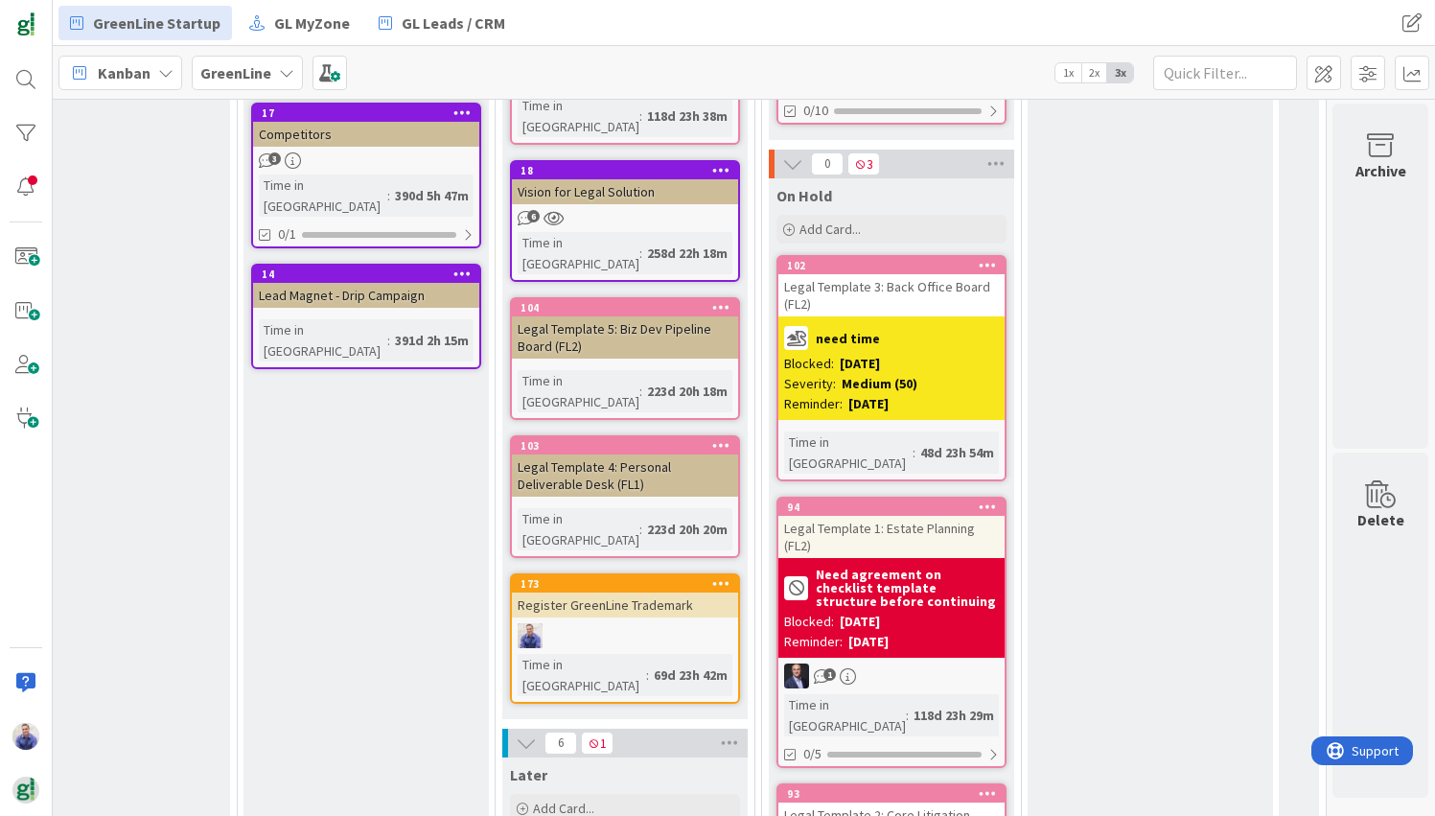
scroll to position [1228, 2975]
